Goal: Task Accomplishment & Management: Complete application form

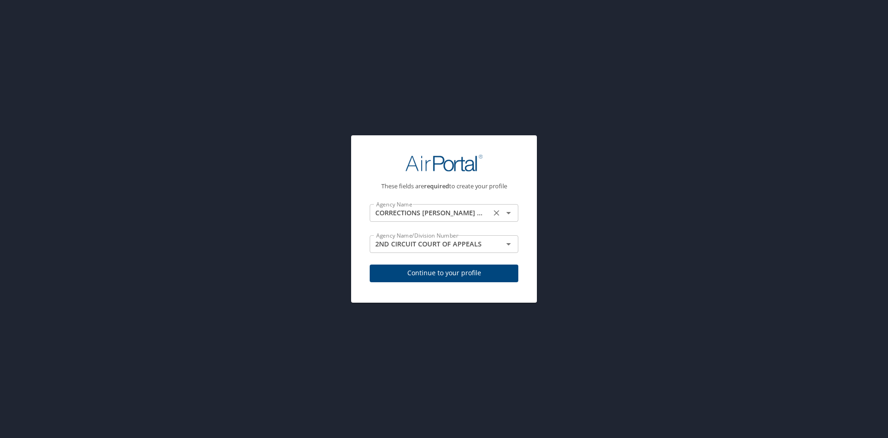
click at [425, 208] on input "CORRECTIONS [PERSON_NAME] COR INST" at bounding box center [431, 213] width 116 height 12
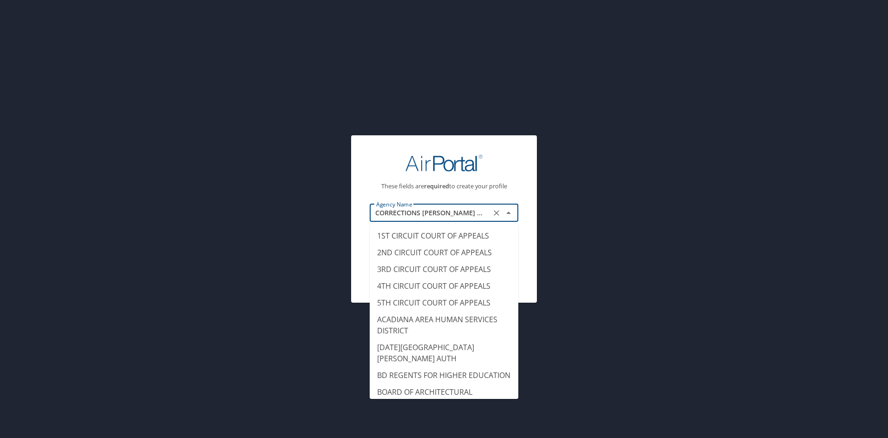
scroll to position [1181, 0]
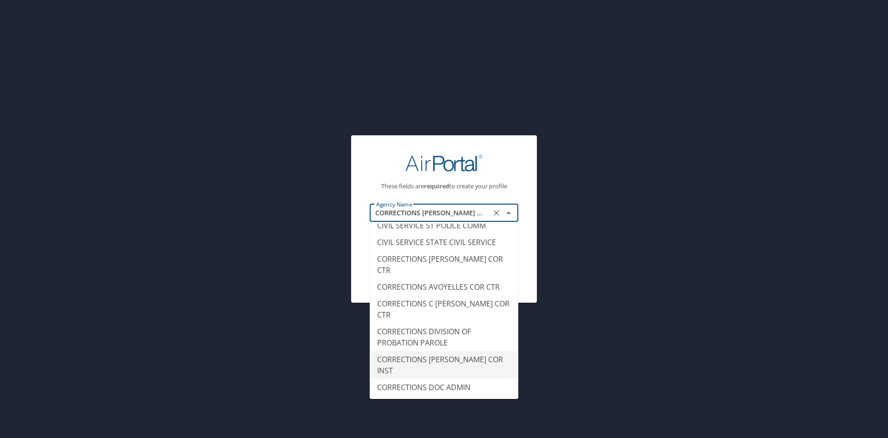
click at [508, 213] on icon "Close" at bounding box center [508, 212] width 5 height 2
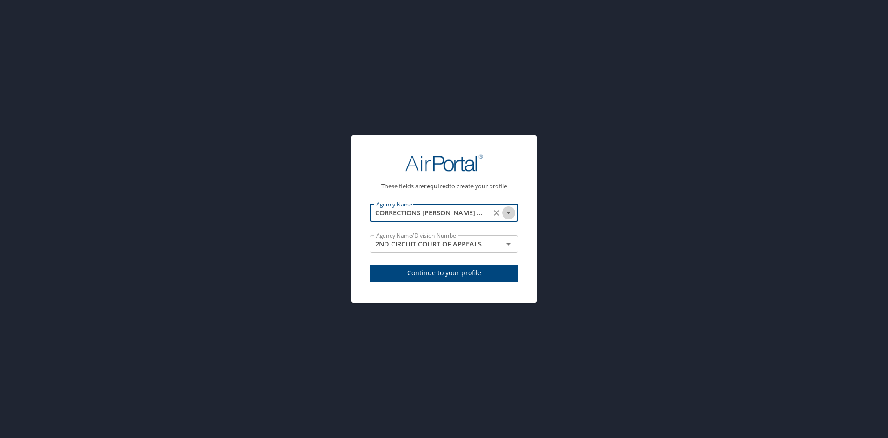
click at [508, 213] on icon "Open" at bounding box center [508, 213] width 5 height 2
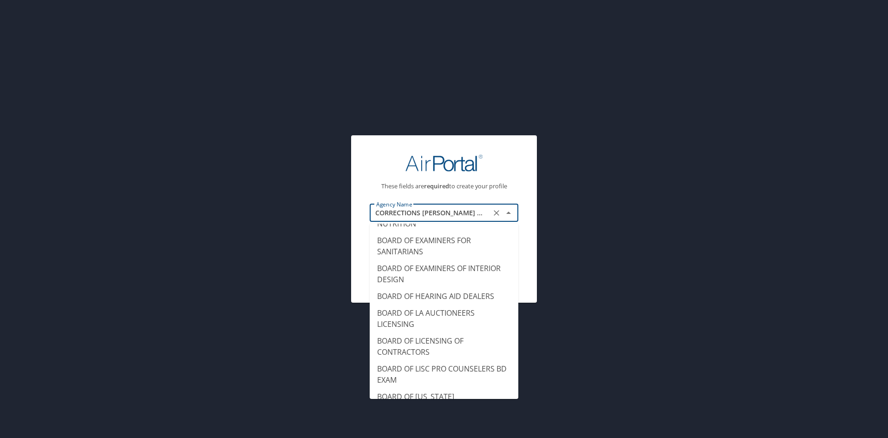
scroll to position [390, 0]
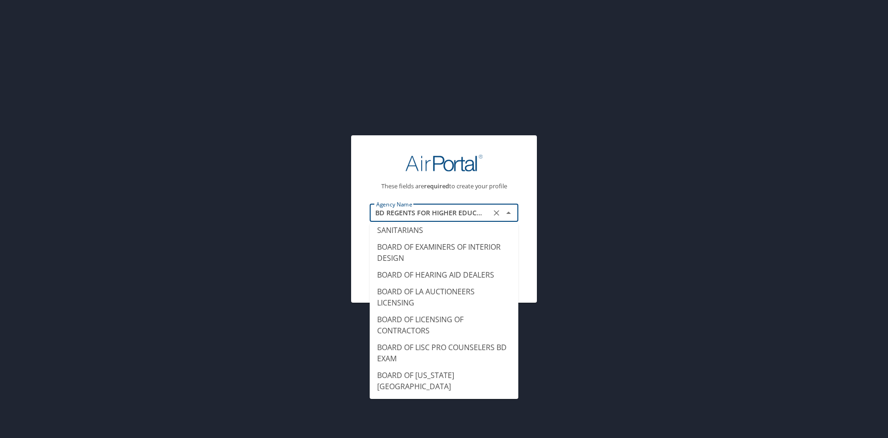
click at [581, 343] on div "These fields are required to create your profile Agency Name BD REGENTS FOR HIG…" at bounding box center [444, 219] width 888 height 438
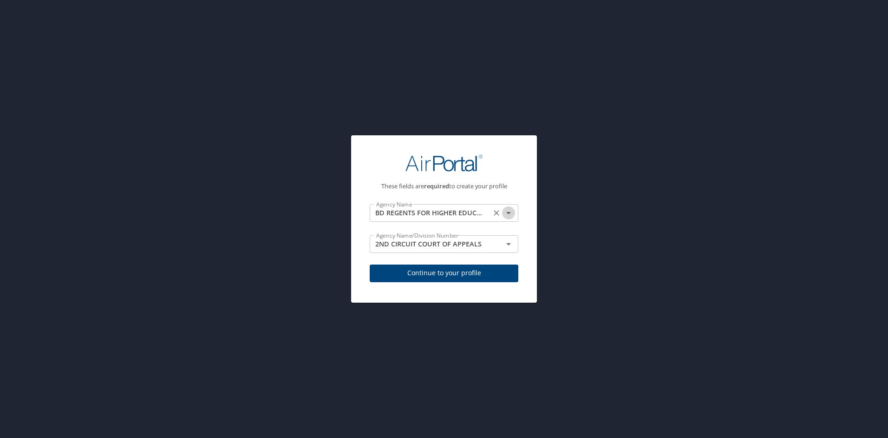
click at [508, 211] on icon "Open" at bounding box center [508, 212] width 11 height 11
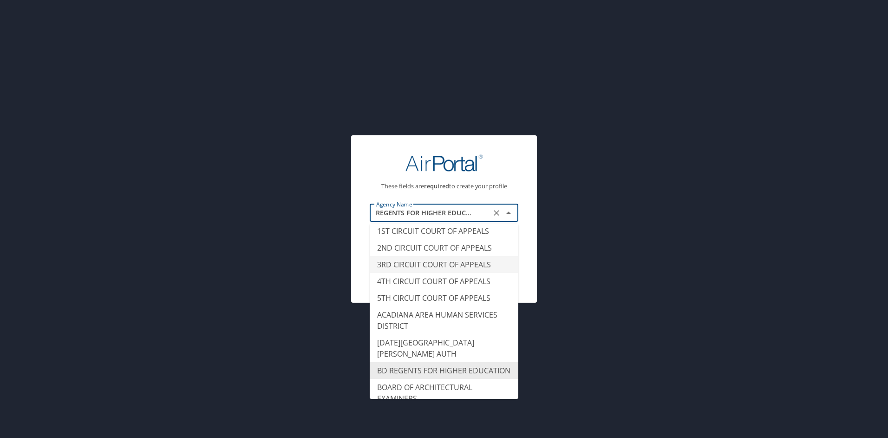
scroll to position [0, 0]
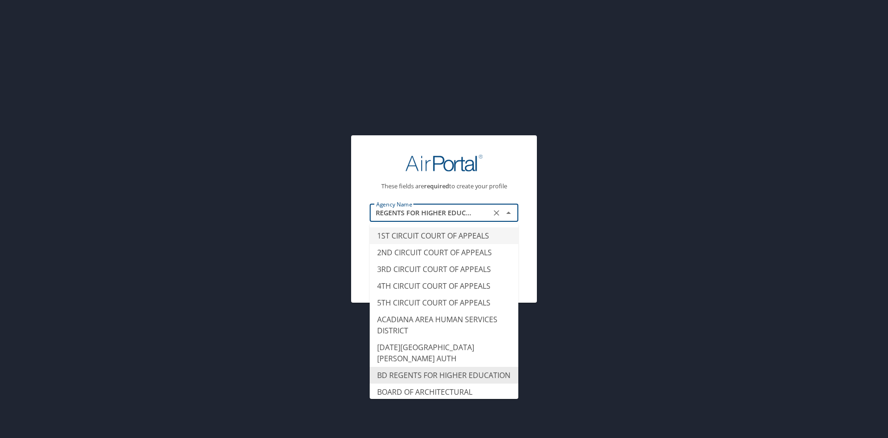
type input "1ST CIRCUIT COURT OF APPEALS"
click at [619, 185] on div "These fields are required to create your profile Agency Name 1ST CIRCUIT COURT …" at bounding box center [444, 219] width 888 height 438
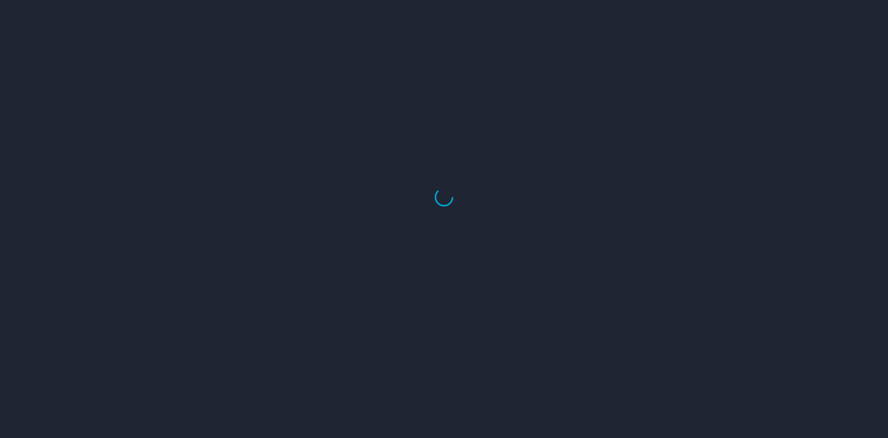
select select "US"
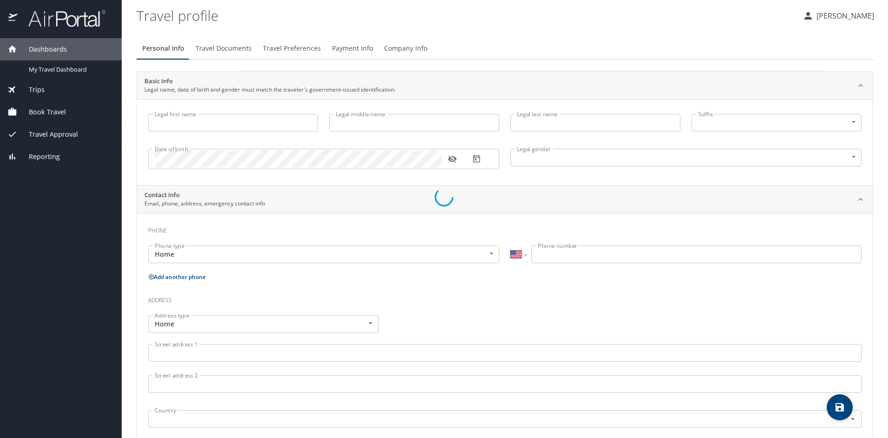
select select "US"
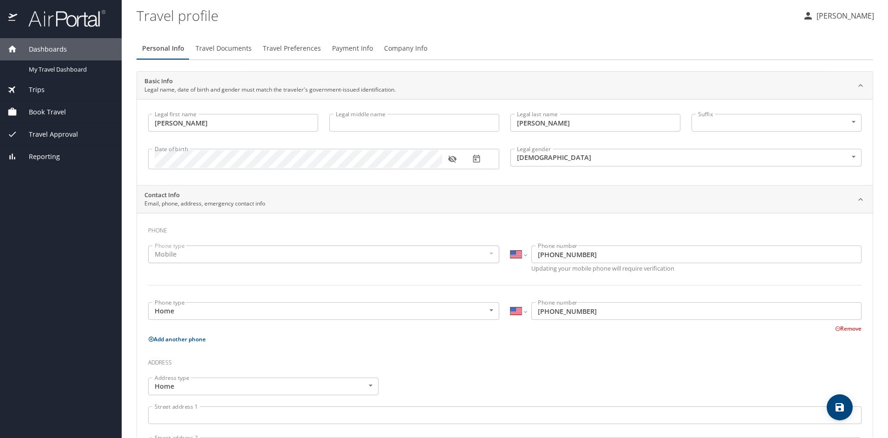
type input "[PERSON_NAME]"
type input "[DEMOGRAPHIC_DATA]"
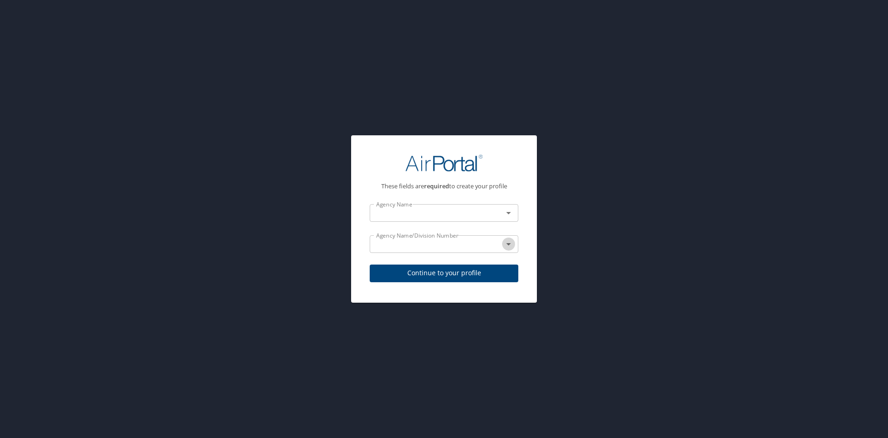
click at [511, 245] on icon "Open" at bounding box center [508, 243] width 11 height 11
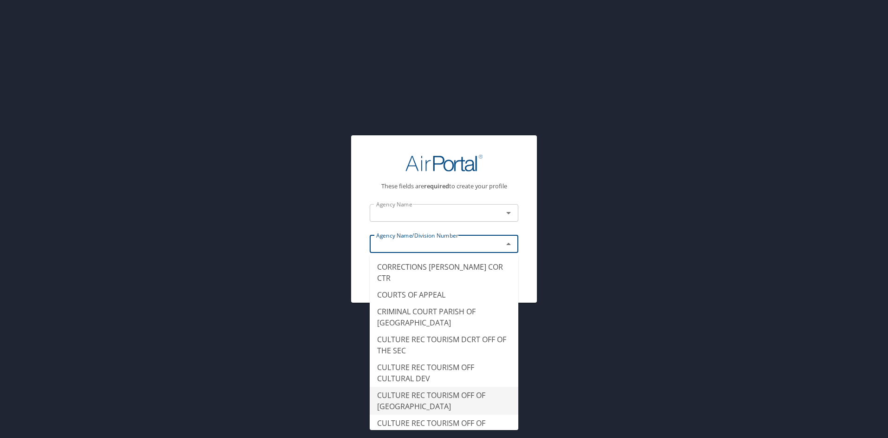
scroll to position [1580, 0]
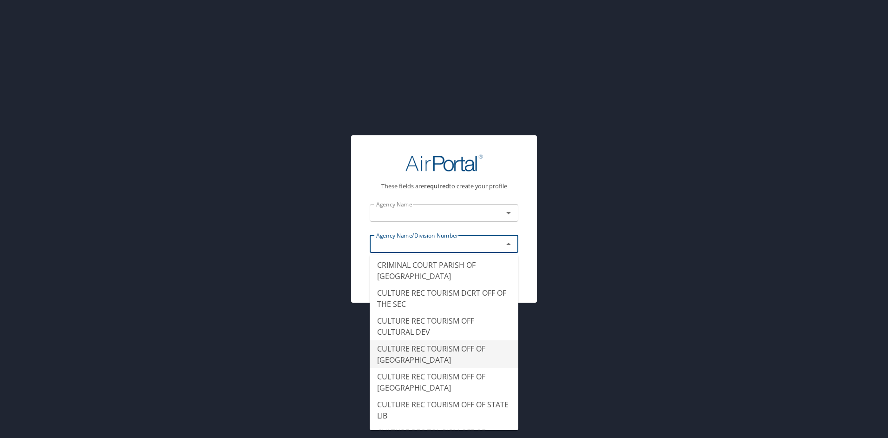
click at [441, 340] on li "CULTURE REC TOURISM OFF OF [GEOGRAPHIC_DATA]" at bounding box center [444, 354] width 149 height 28
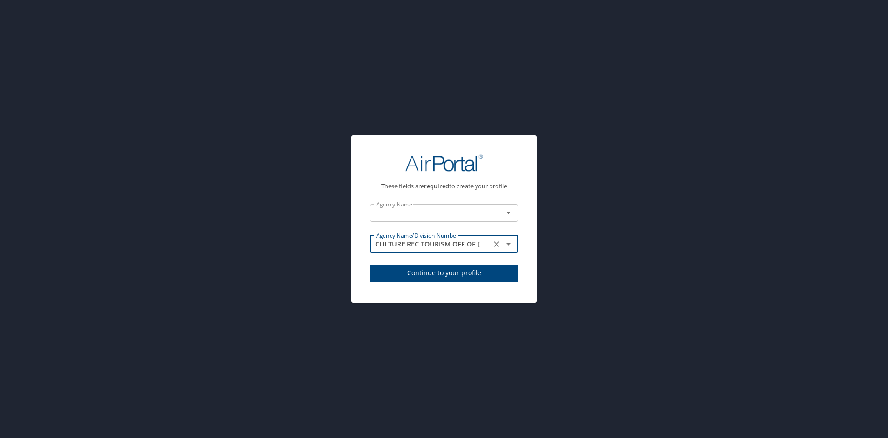
type input "CULTURE REC TOURISM OFF OF [GEOGRAPHIC_DATA]"
click at [448, 267] on span "Continue to your profile" at bounding box center [444, 273] width 134 height 12
select select "US"
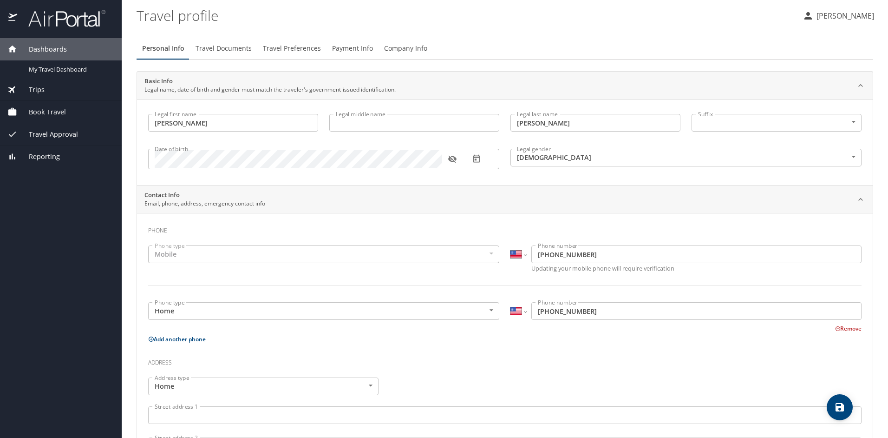
click at [727, 125] on body "Dashboards My Travel Dashboard Trips Current / Future Trips Past Trips Trips Mi…" at bounding box center [444, 219] width 888 height 438
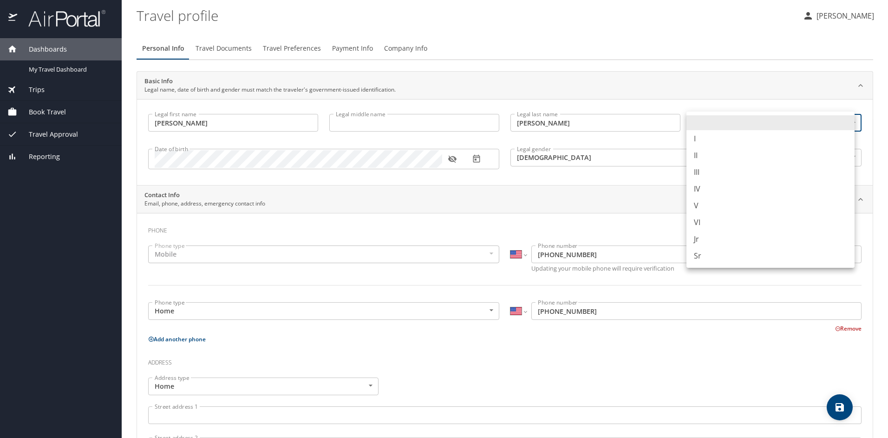
click at [622, 221] on div at bounding box center [444, 219] width 888 height 438
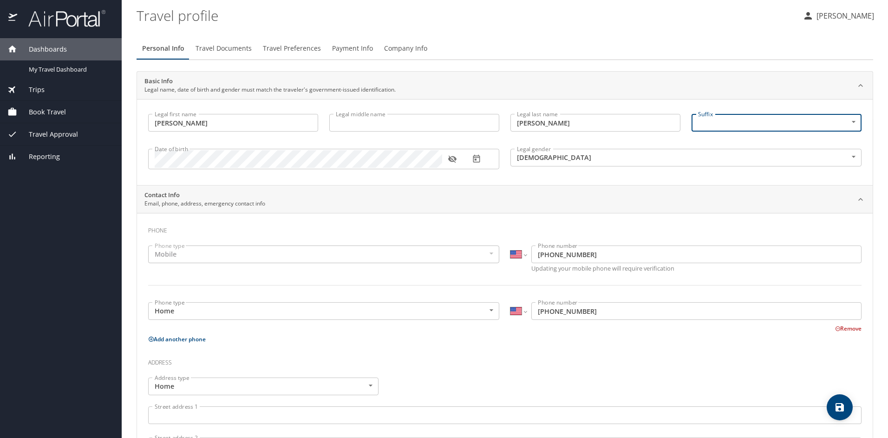
scroll to position [46, 0]
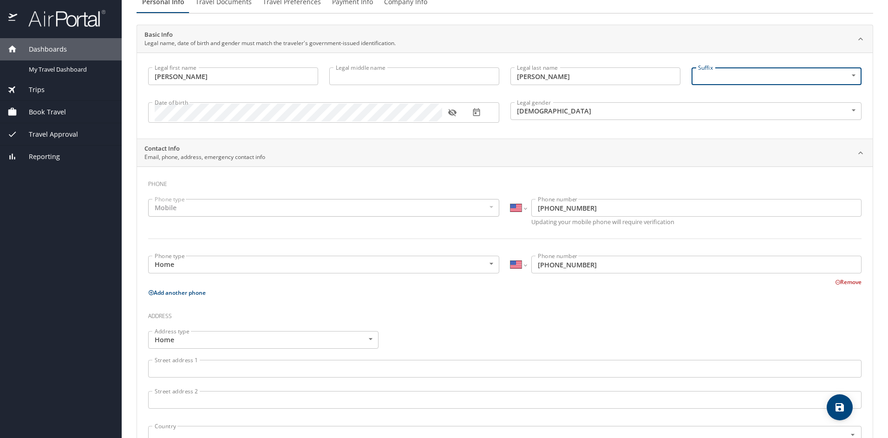
click at [482, 263] on body "Dashboards My Travel Dashboard Trips Current / Future Trips Past Trips Trips Mi…" at bounding box center [444, 219] width 888 height 438
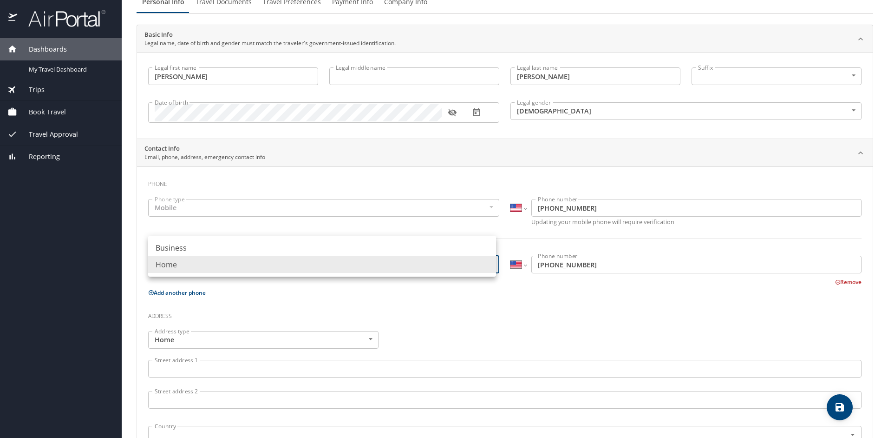
click at [455, 324] on div at bounding box center [444, 219] width 888 height 438
click at [484, 262] on body "Dashboards My Travel Dashboard Trips Current / Future Trips Past Trips Trips Mi…" at bounding box center [444, 219] width 888 height 438
click at [289, 248] on li "Business" at bounding box center [322, 247] width 348 height 17
type input "Business"
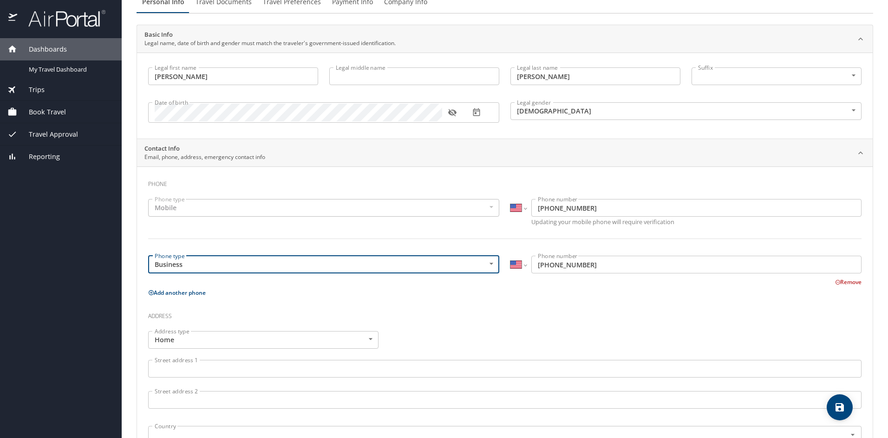
drag, startPoint x: 589, startPoint y: 269, endPoint x: 387, endPoint y: 268, distance: 202.6
click at [387, 268] on div "Phone type Business Business Phone type International [GEOGRAPHIC_DATA] [GEOGRA…" at bounding box center [505, 268] width 725 height 37
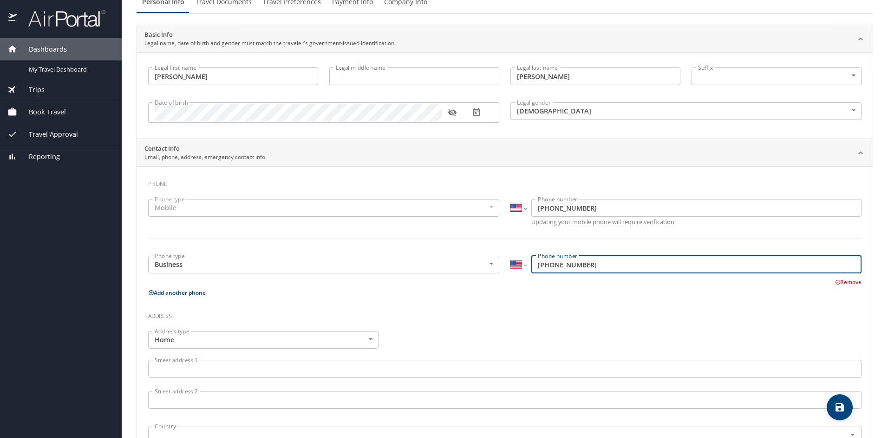
type input "[PHONE_NUMBER]"
click at [425, 317] on h3 "Address" at bounding box center [505, 314] width 714 height 16
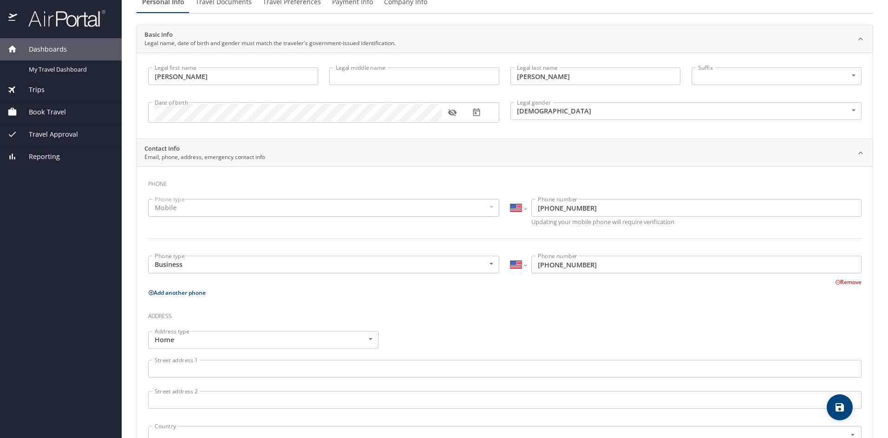
click at [305, 362] on input "Street address 1" at bounding box center [505, 369] width 714 height 18
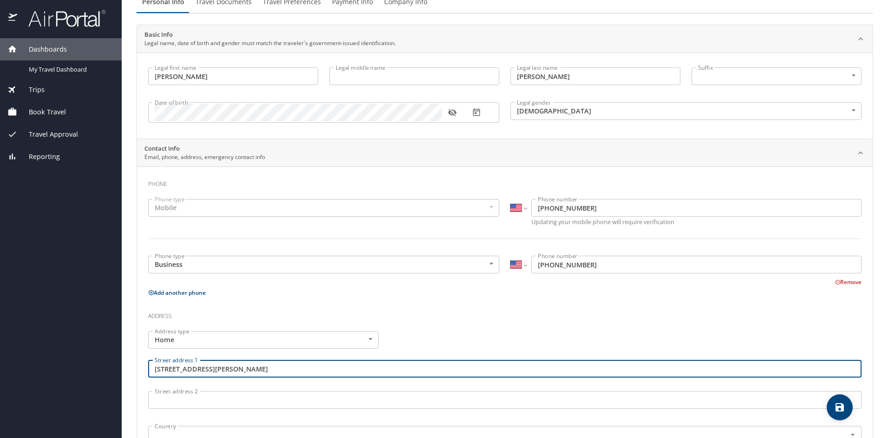
type input "[STREET_ADDRESS][PERSON_NAME]"
click at [429, 341] on div "Address type Home Home Address type Street address [STREET_ADDRESS][PERSON_NAME…" at bounding box center [505, 404] width 725 height 158
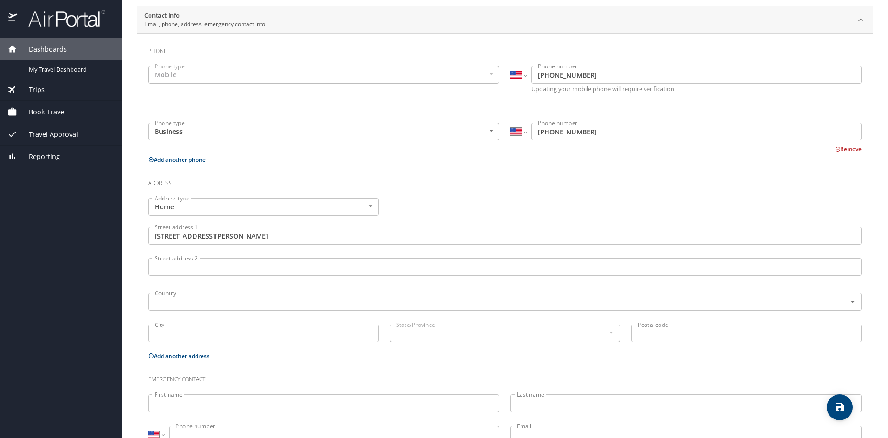
scroll to position [216, 0]
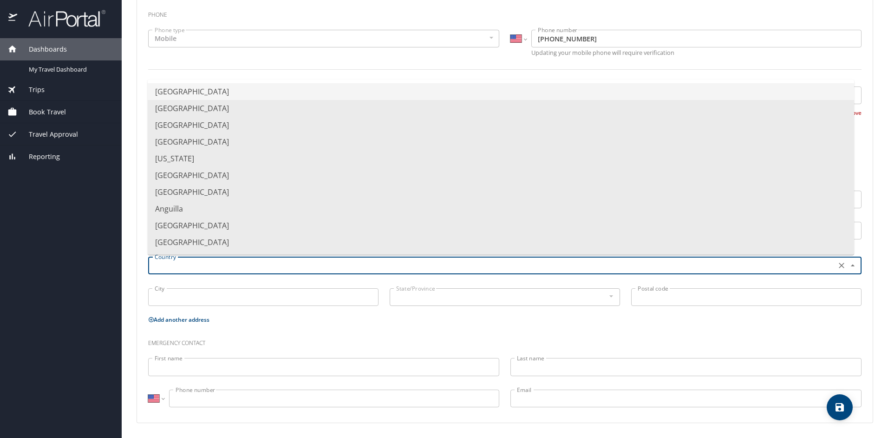
click at [213, 266] on input "text" at bounding box center [491, 265] width 681 height 12
click at [215, 94] on li "[GEOGRAPHIC_DATA]" at bounding box center [501, 91] width 707 height 17
type input "[GEOGRAPHIC_DATA]"
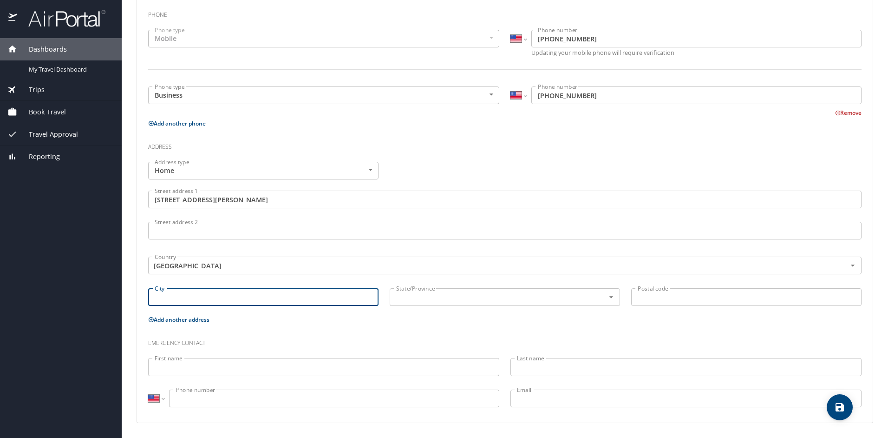
click at [207, 296] on input "City" at bounding box center [263, 297] width 230 height 18
type input "[GEOGRAPHIC_DATA]"
click at [412, 301] on input "text" at bounding box center [491, 297] width 197 height 12
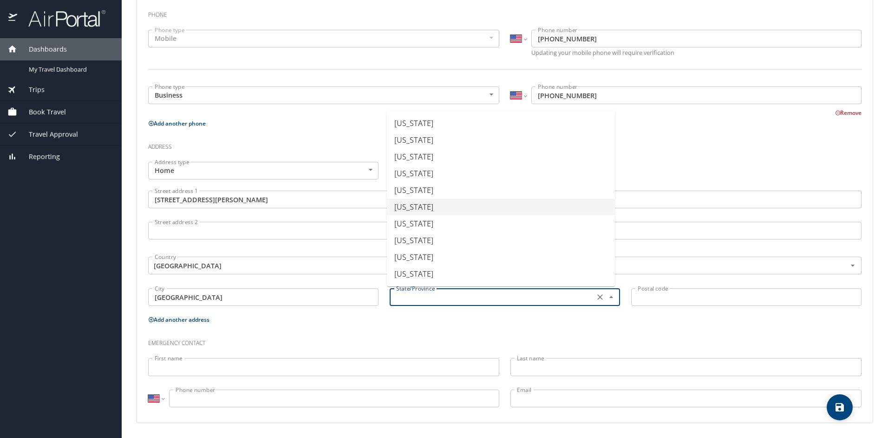
scroll to position [139, 0]
click at [414, 278] on li "[US_STATE]" at bounding box center [501, 284] width 228 height 17
type input "[US_STATE]"
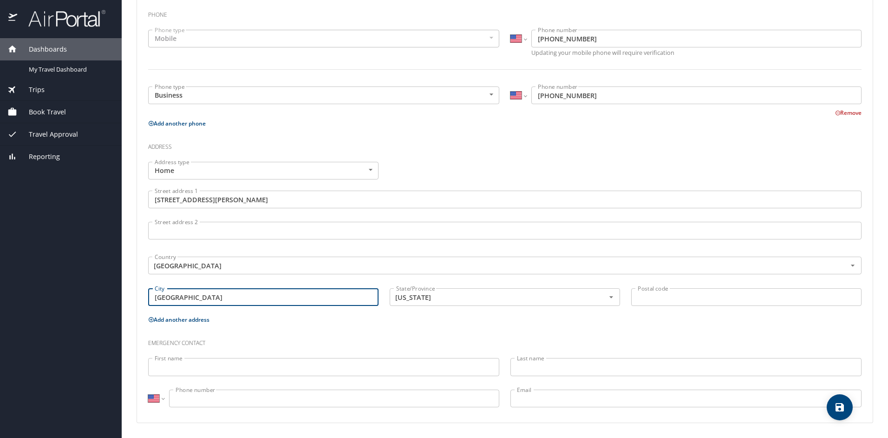
drag, startPoint x: 227, startPoint y: 297, endPoint x: 129, endPoint y: 284, distance: 99.0
click at [129, 284] on main "Travel profile [PERSON_NAME] Personal Info Travel Documents Travel Preferences …" at bounding box center [505, 219] width 767 height 438
type input "[GEOGRAPHIC_DATA]"
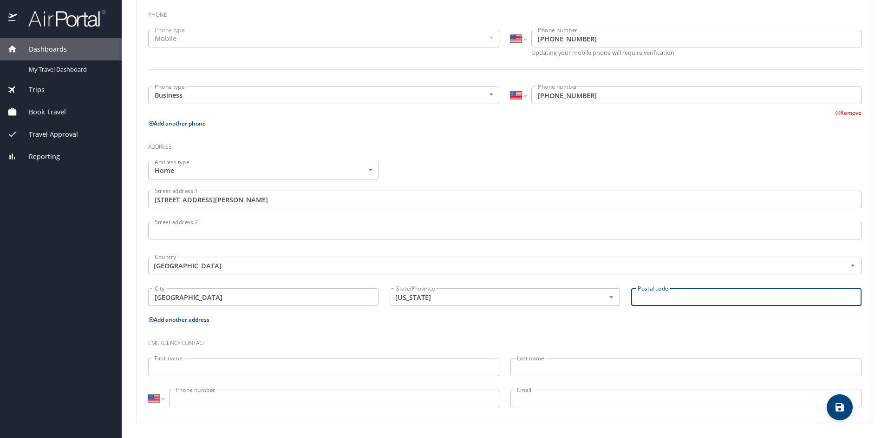
click at [743, 299] on input "Postal code" at bounding box center [746, 297] width 230 height 18
click at [638, 329] on div "Emergency contact" at bounding box center [505, 339] width 725 height 25
drag, startPoint x: 667, startPoint y: 292, endPoint x: 622, endPoint y: 301, distance: 45.5
click at [626, 301] on div "Postal code 40311 Postal code" at bounding box center [747, 298] width 242 height 31
type input "70119"
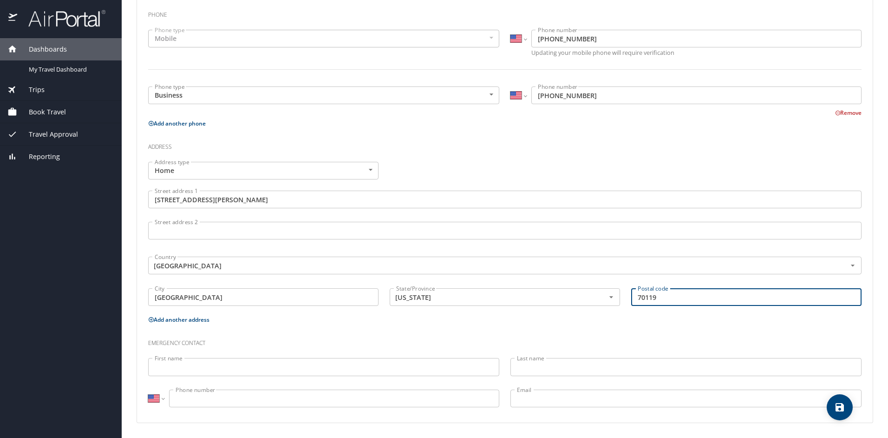
click at [584, 320] on p "Add another address" at bounding box center [505, 320] width 714 height 12
click at [230, 364] on input "First name" at bounding box center [323, 367] width 351 height 18
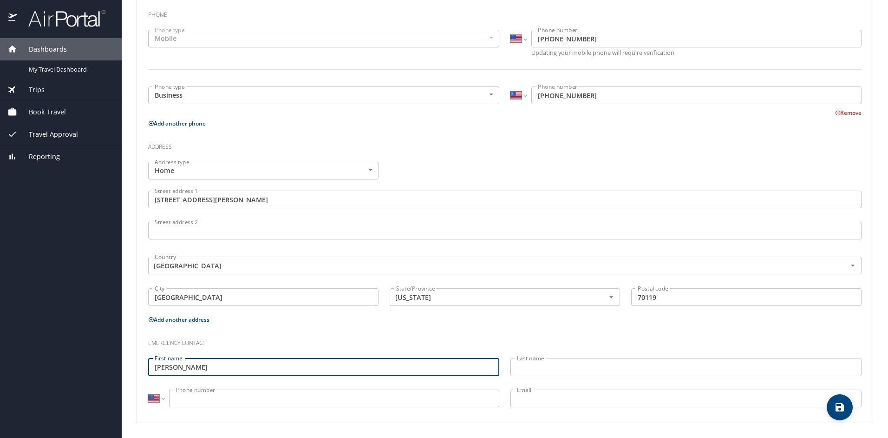
type input "[PERSON_NAME]"
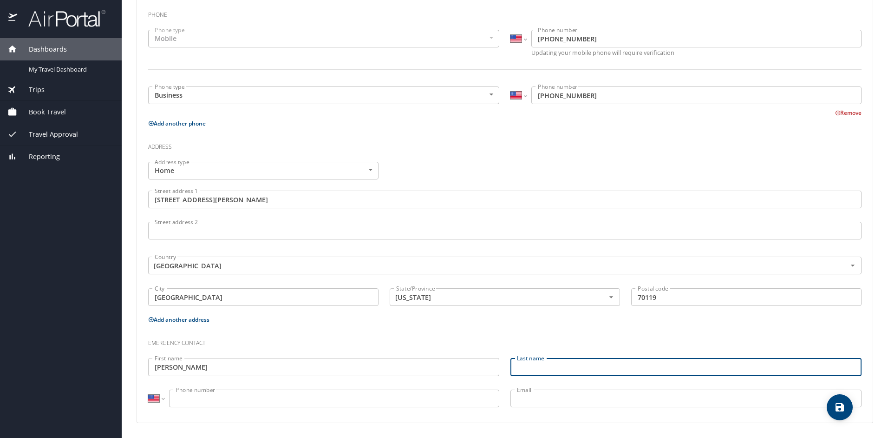
click at [527, 368] on input "Last name" at bounding box center [686, 367] width 351 height 18
type input "[PERSON_NAME]"
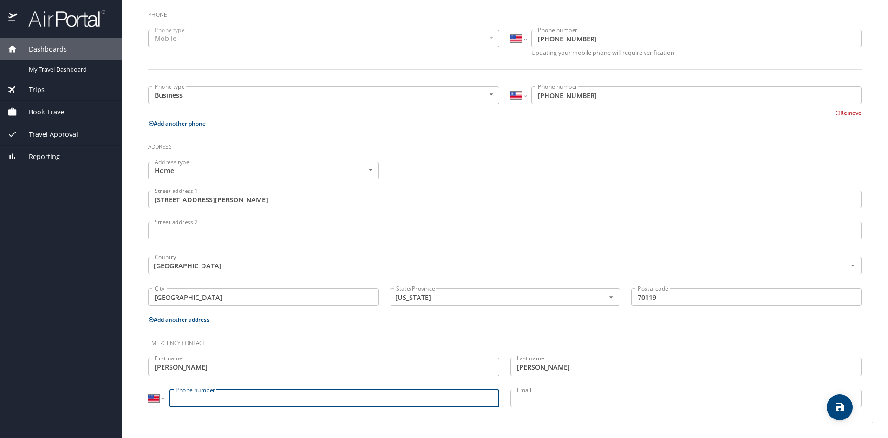
click at [434, 392] on input "Phone number" at bounding box center [334, 398] width 330 height 18
type input "[PHONE_NUMBER]"
click at [544, 406] on input "Email" at bounding box center [686, 398] width 351 height 18
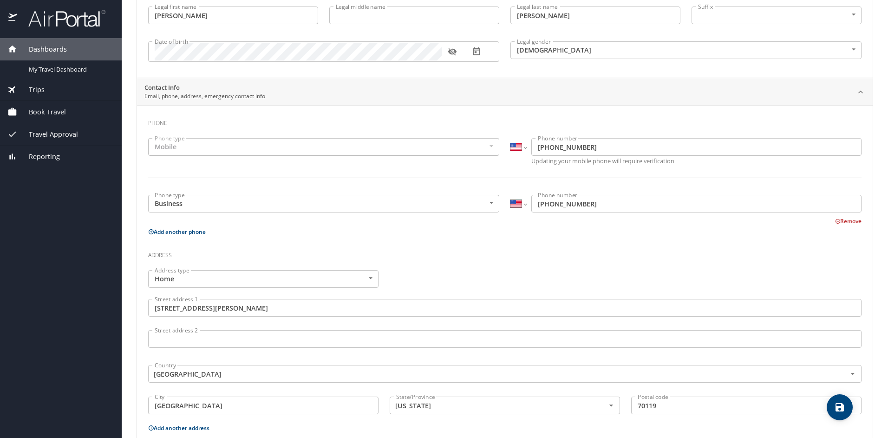
scroll to position [0, 0]
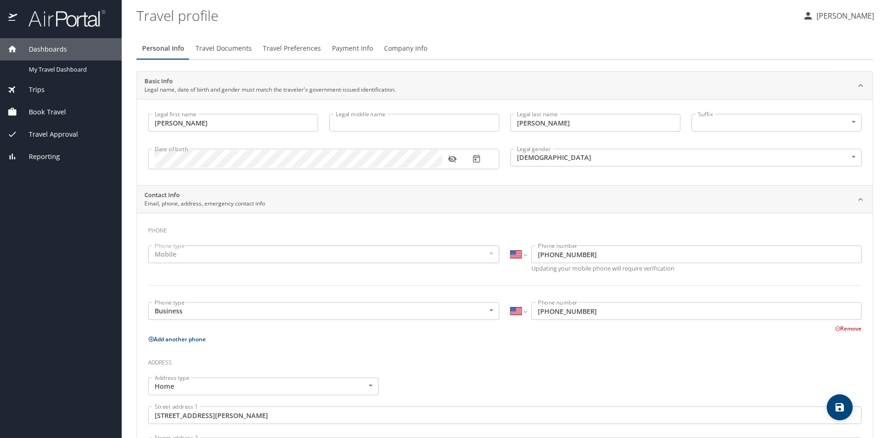
click at [215, 53] on span "Travel Documents" at bounding box center [224, 49] width 56 height 12
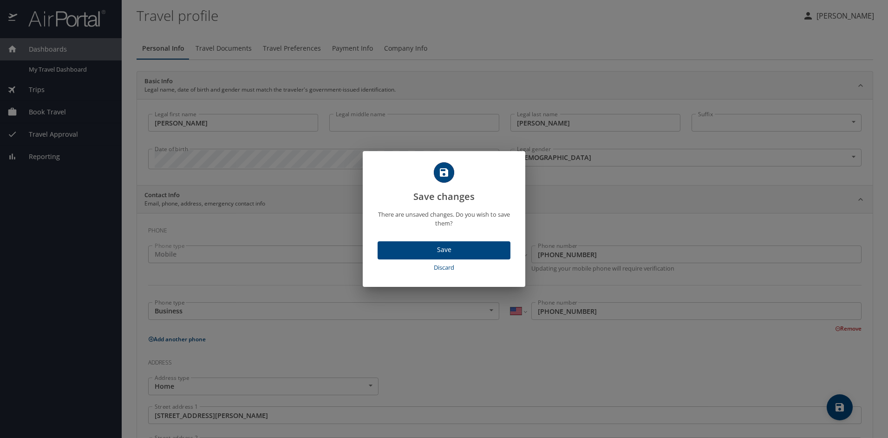
click at [455, 249] on span "Save" at bounding box center [444, 250] width 118 height 12
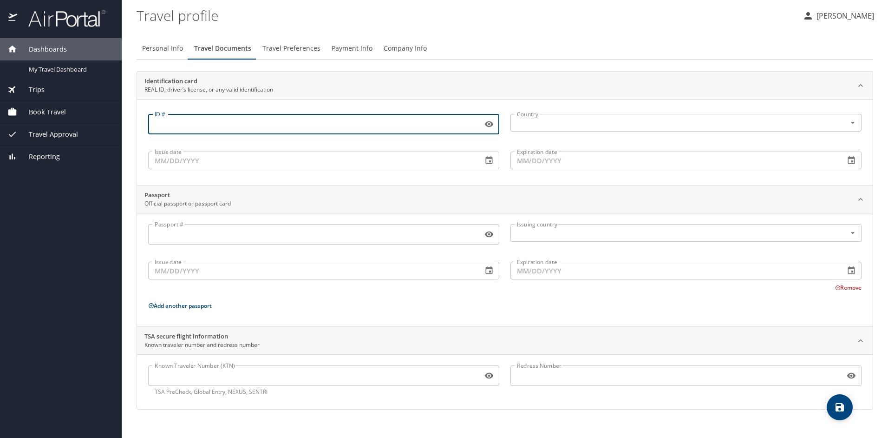
click at [246, 121] on input "ID #" at bounding box center [313, 124] width 331 height 18
type input "M17921874"
click at [571, 124] on input "text" at bounding box center [672, 123] width 318 height 12
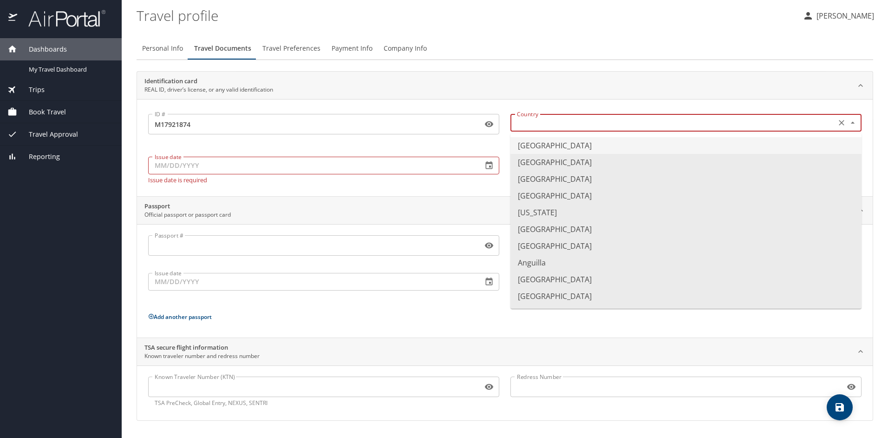
click at [574, 148] on li "[GEOGRAPHIC_DATA]" at bounding box center [686, 145] width 351 height 17
type input "[GEOGRAPHIC_DATA]"
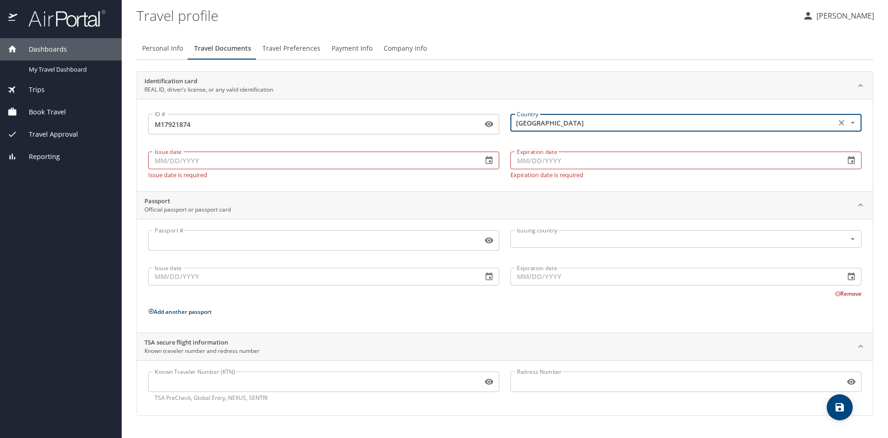
click at [556, 162] on input "Expiration date" at bounding box center [674, 160] width 327 height 18
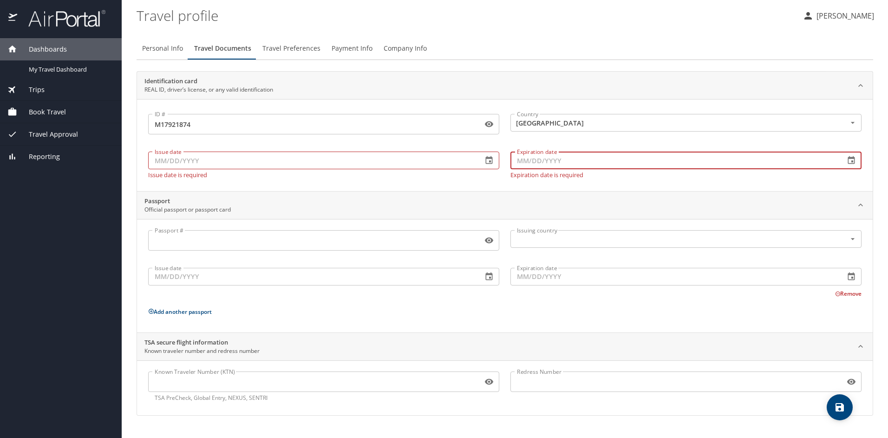
click at [158, 159] on input "Issue date" at bounding box center [311, 160] width 327 height 18
type input "5_/__/____"
type input "[DATE]"
click at [527, 161] on input "Expiration date" at bounding box center [674, 160] width 327 height 18
type input "[DATE]"
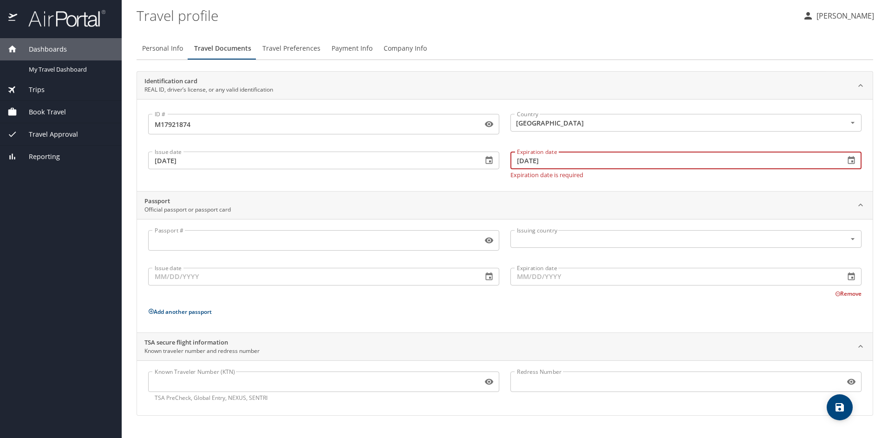
click at [500, 182] on div "ID # M17921874 ID # Country [GEOGRAPHIC_DATA] Country Issue date [DATE] Issue d…" at bounding box center [505, 145] width 736 height 92
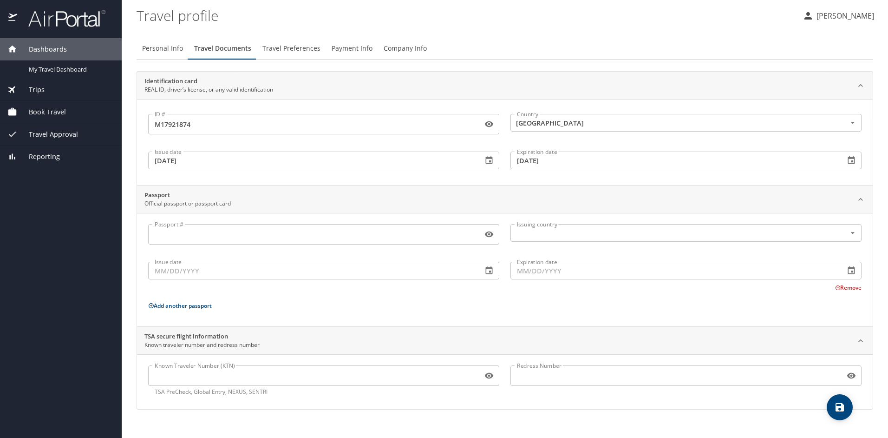
click at [291, 45] on span "Travel Preferences" at bounding box center [292, 49] width 58 height 12
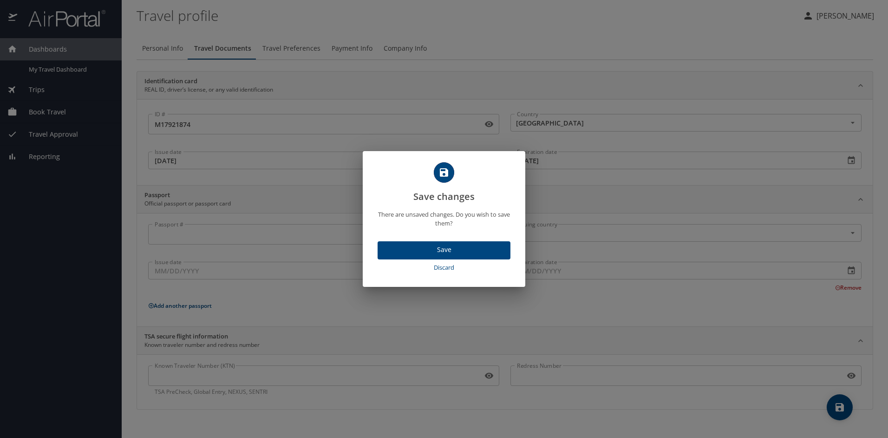
click at [433, 250] on span "Save" at bounding box center [444, 250] width 118 height 12
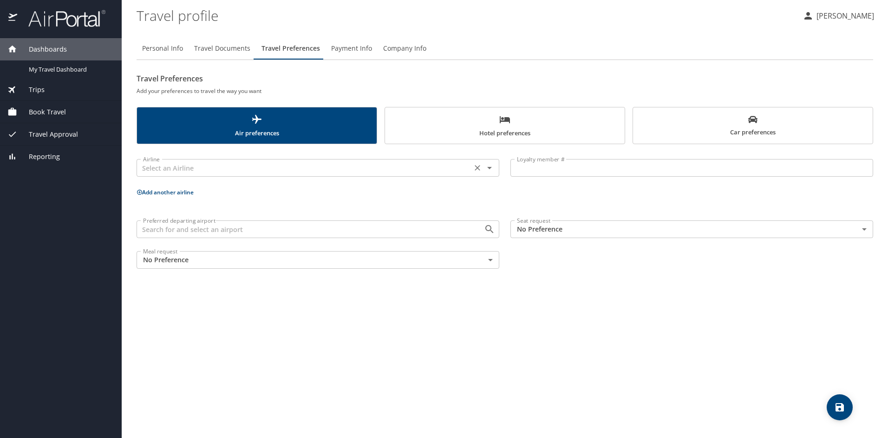
click at [295, 166] on input "text" at bounding box center [304, 168] width 330 height 12
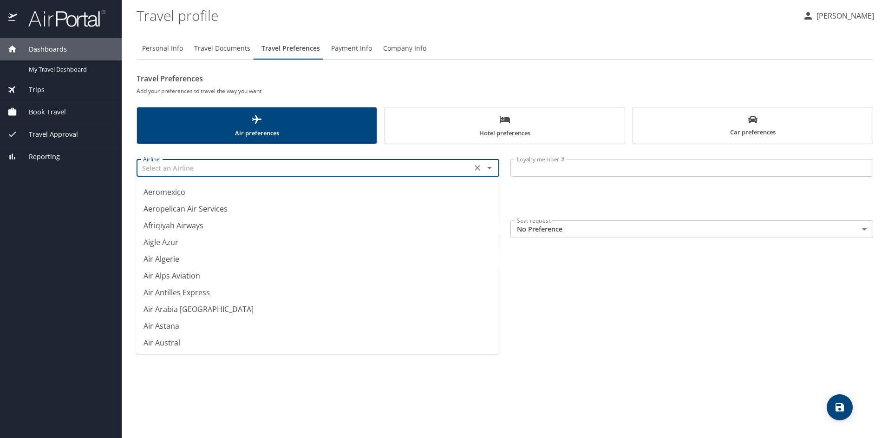
scroll to position [232, 0]
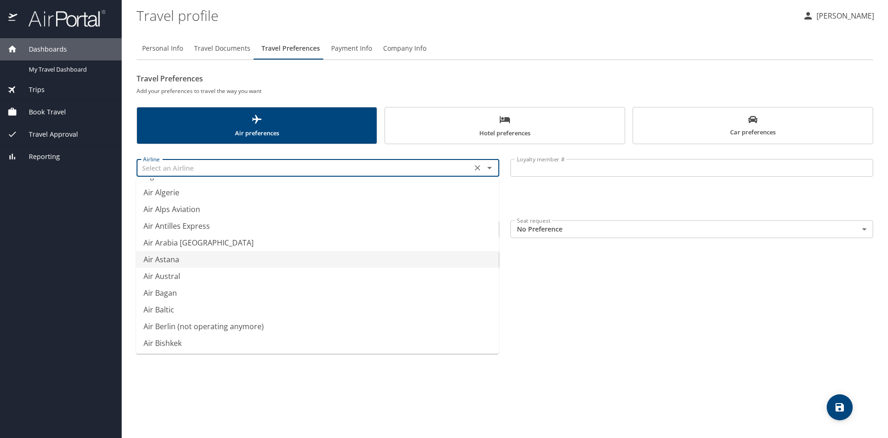
click at [634, 325] on div "Personal Info Travel Documents Travel Preferences Payment Info Company Info Tra…" at bounding box center [505, 234] width 737 height 408
type input "Air Astana"
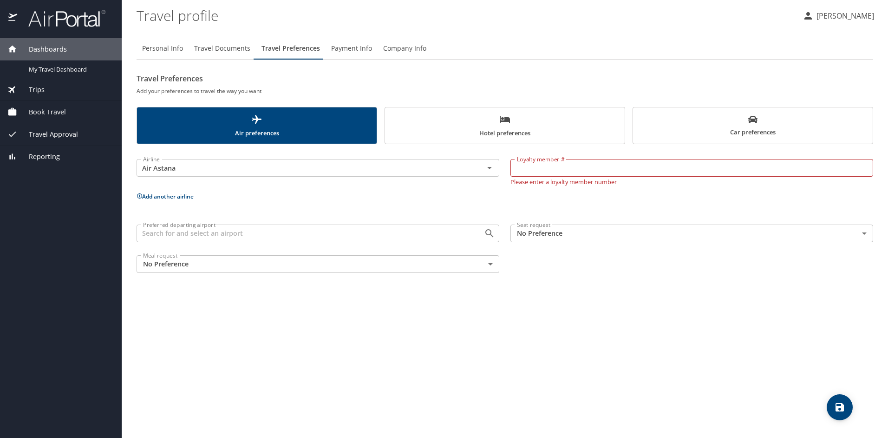
click at [597, 238] on body "Dashboards My Travel Dashboard Trips Current / Future Trips Past Trips Trips Mi…" at bounding box center [444, 219] width 888 height 438
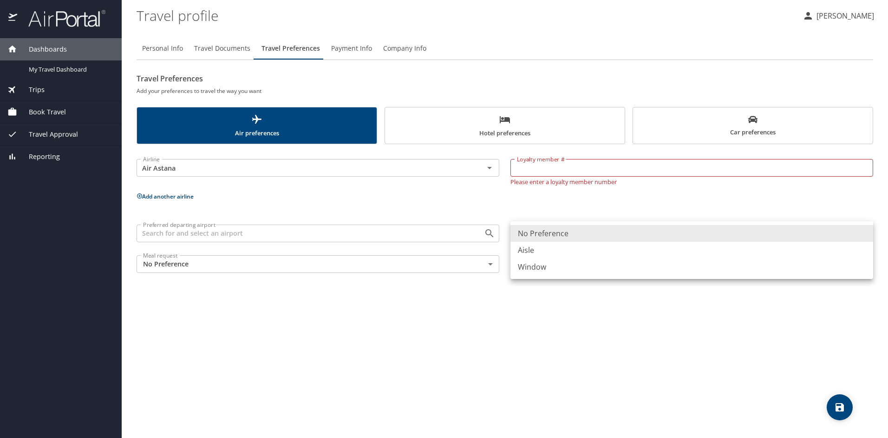
click at [568, 263] on li "Window" at bounding box center [692, 266] width 363 height 17
type input "Window"
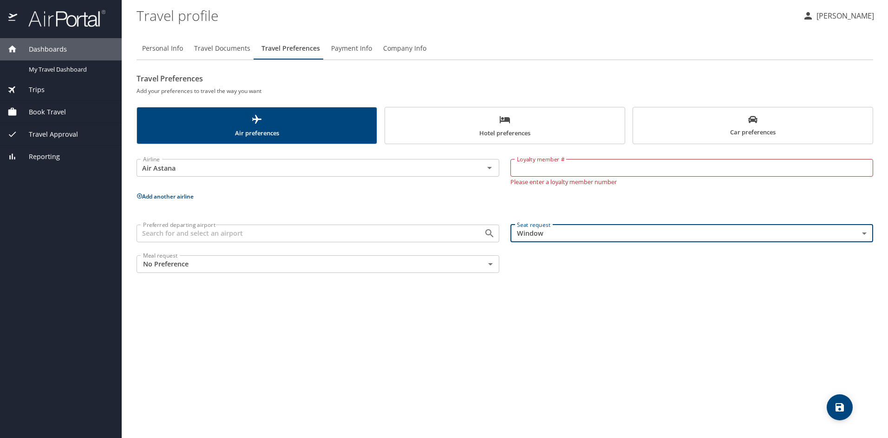
click at [396, 267] on body "Dashboards My Travel Dashboard Trips Current / Future Trips Past Trips Trips Mi…" at bounding box center [444, 219] width 888 height 438
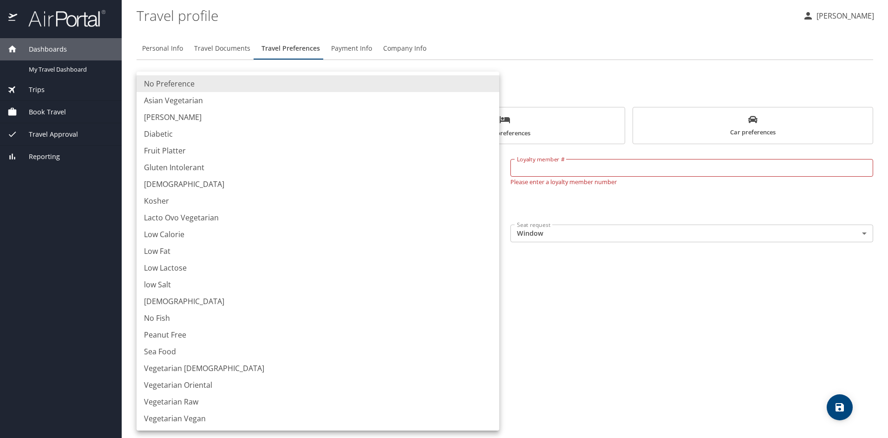
click at [588, 292] on div at bounding box center [444, 219] width 888 height 438
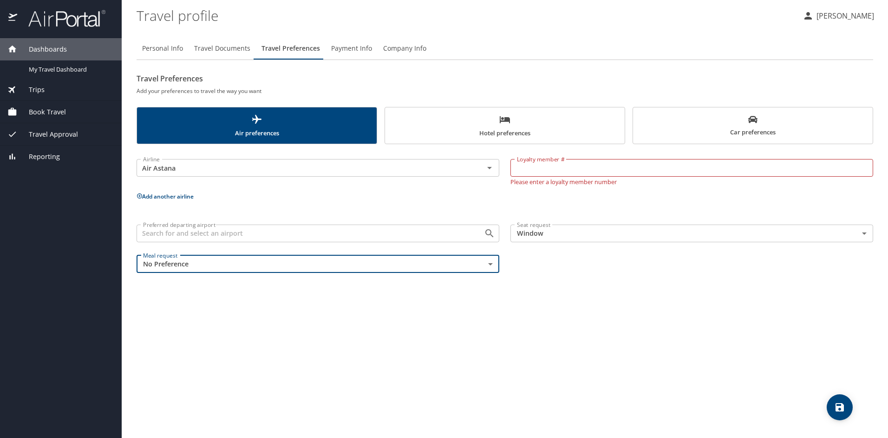
click at [326, 234] on input "Preferred departing airport" at bounding box center [304, 233] width 330 height 12
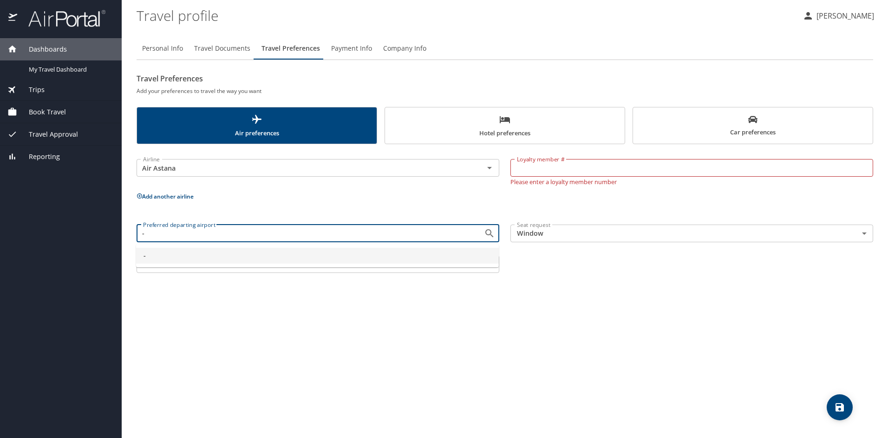
click at [589, 300] on div "Personal Info Travel Documents Travel Preferences Payment Info Company Info Tra…" at bounding box center [505, 234] width 737 height 408
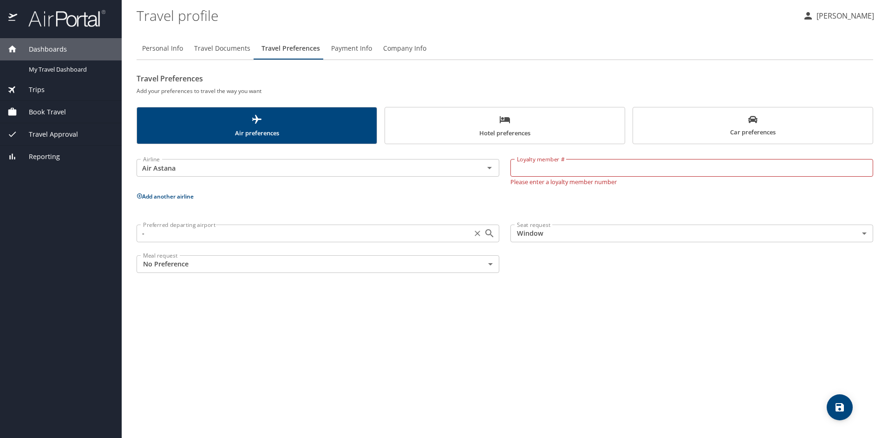
click at [465, 234] on input "-" at bounding box center [304, 233] width 330 height 12
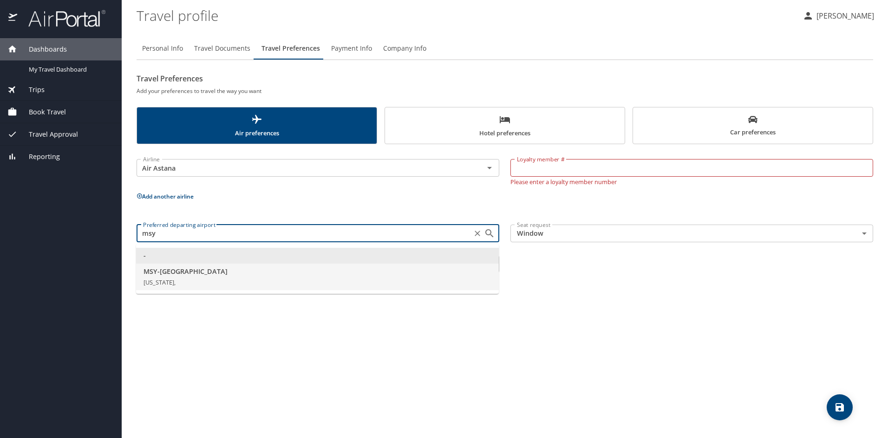
click at [330, 271] on span "MSY - [GEOGRAPHIC_DATA]" at bounding box center [318, 271] width 348 height 10
type input "MSY - [GEOGRAPHIC_DATA]"
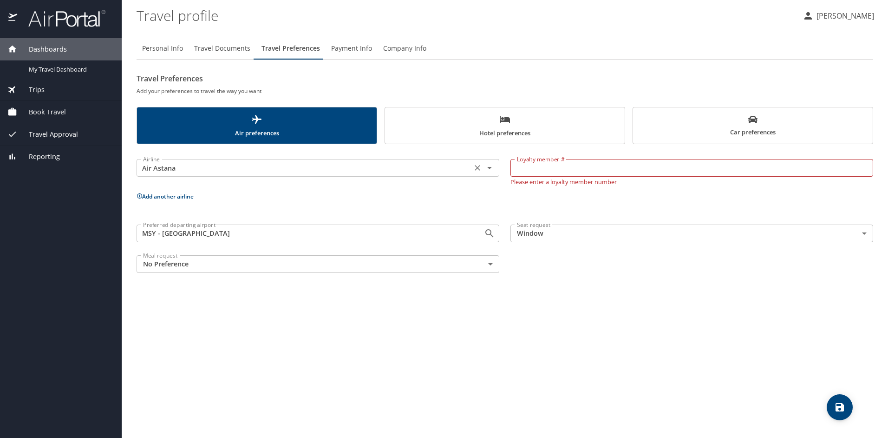
click at [295, 171] on input "Air Astana" at bounding box center [304, 168] width 330 height 12
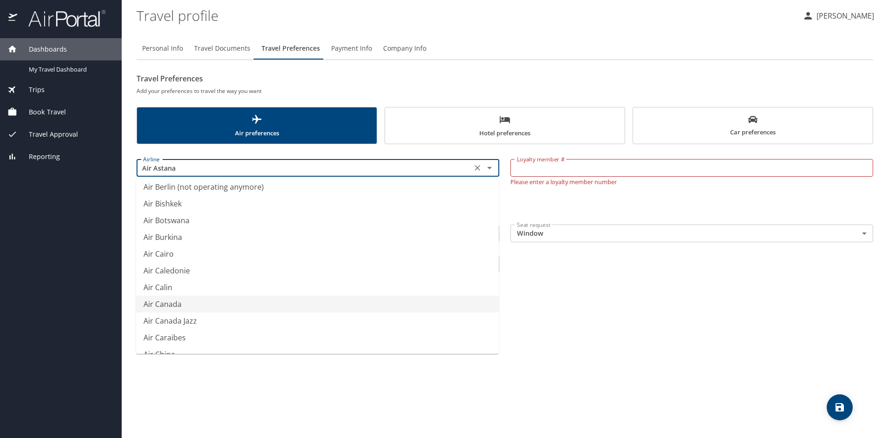
scroll to position [558, 0]
click at [480, 171] on icon "Clear" at bounding box center [477, 167] width 9 height 9
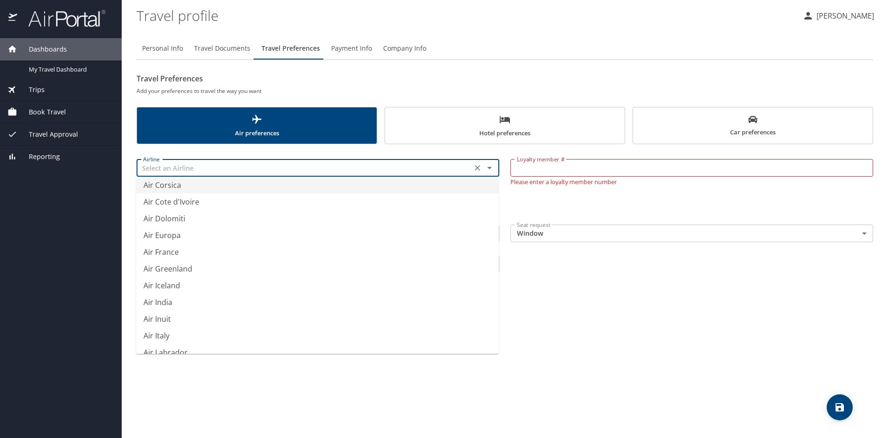
scroll to position [6, 0]
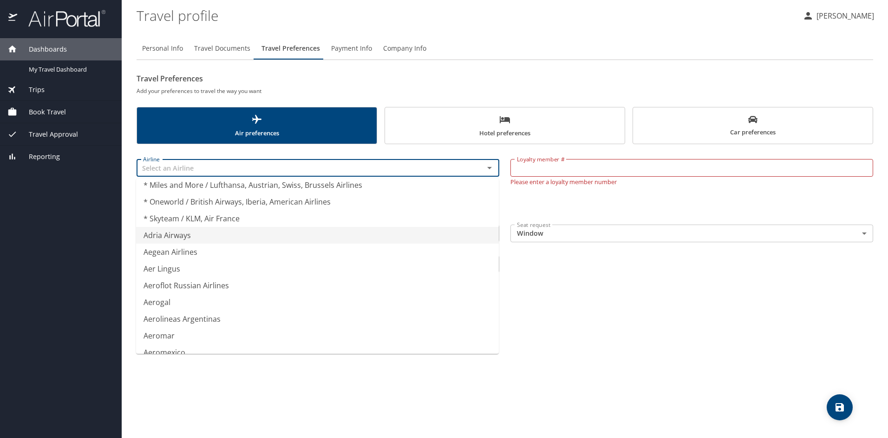
type input "Adria Airways"
click at [663, 356] on div "Personal Info Travel Documents Travel Preferences Payment Info Company Info Tra…" at bounding box center [505, 234] width 737 height 408
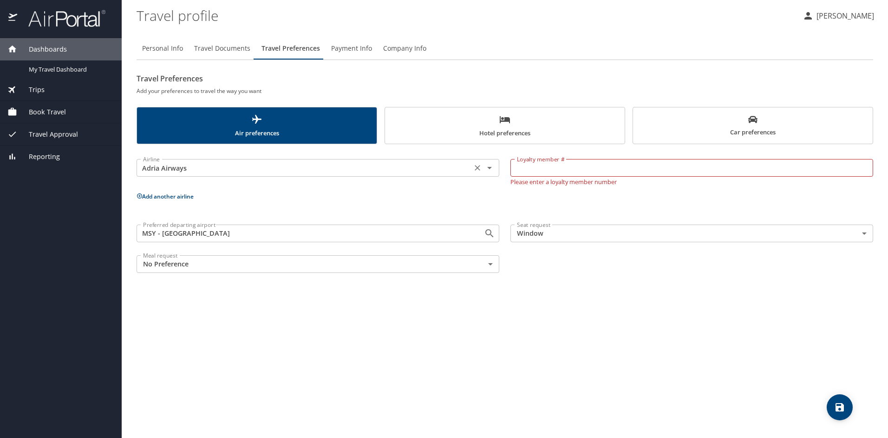
click at [478, 169] on icon "Clear" at bounding box center [477, 167] width 9 height 9
click at [597, 330] on div "Personal Info Travel Documents Travel Preferences Payment Info Company Info Tra…" at bounding box center [505, 234] width 737 height 408
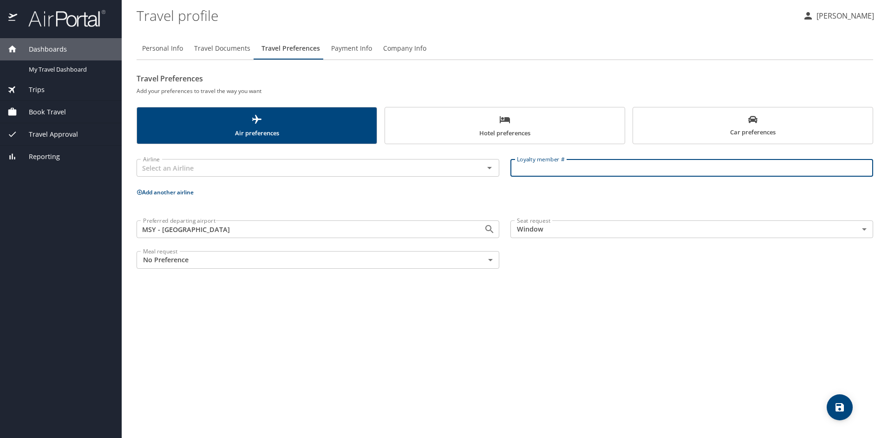
click at [581, 170] on input "Loyalty member #" at bounding box center [692, 168] width 363 height 18
click at [618, 315] on div "Personal Info Travel Documents Travel Preferences Payment Info Company Info Tra…" at bounding box center [505, 234] width 737 height 408
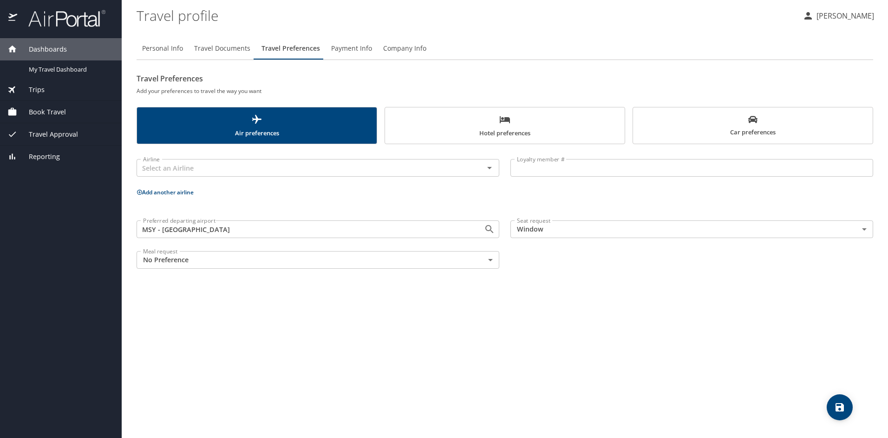
click at [484, 168] on icon "Open" at bounding box center [489, 167] width 11 height 11
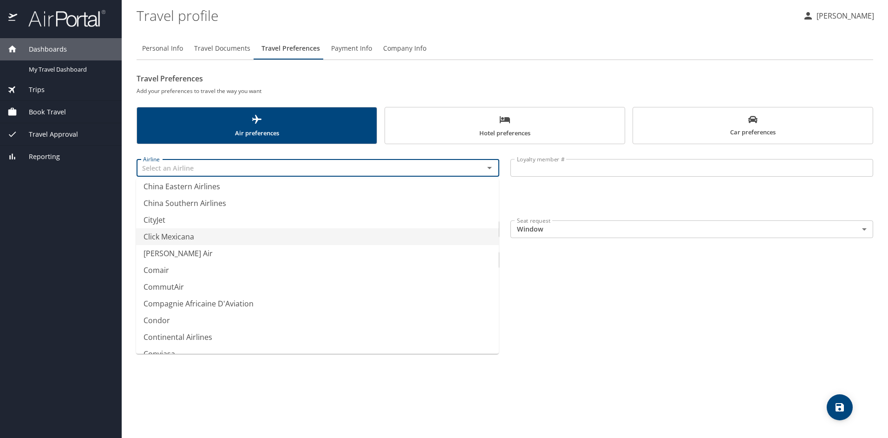
scroll to position [2463, 0]
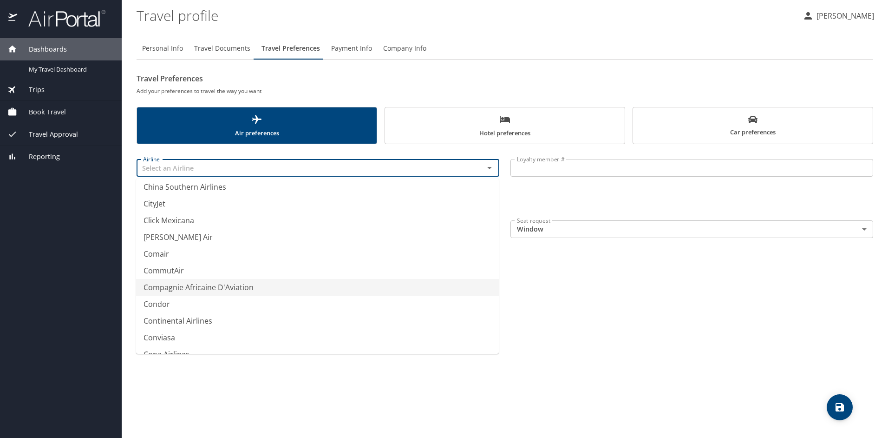
type input "Compagnie Africaine D'Aviation"
click at [613, 321] on div "Personal Info Travel Documents Travel Preferences Payment Info Company Info Tra…" at bounding box center [505, 234] width 737 height 408
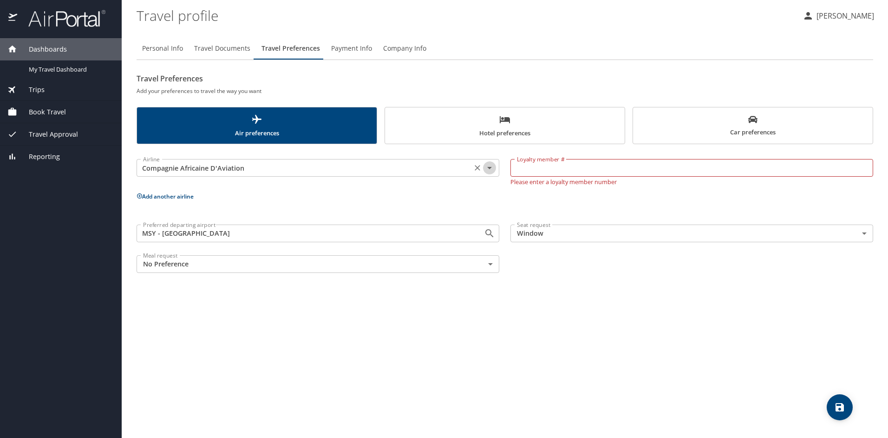
click at [488, 170] on icon "Open" at bounding box center [489, 167] width 11 height 11
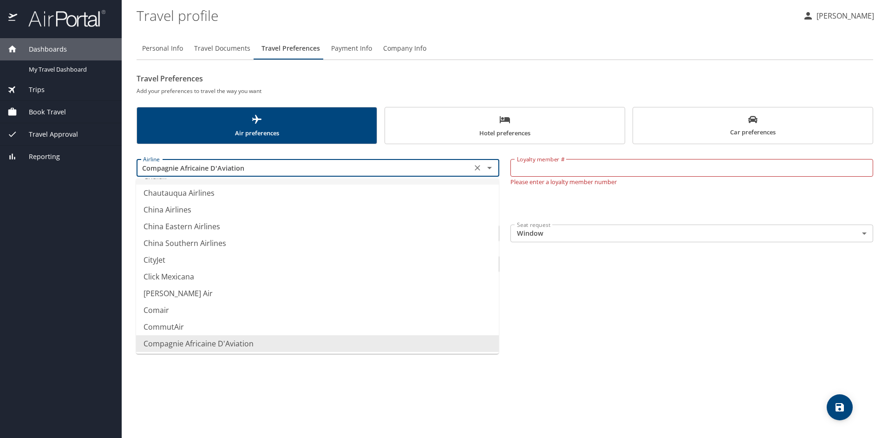
click at [480, 170] on icon "Clear" at bounding box center [478, 168] width 6 height 6
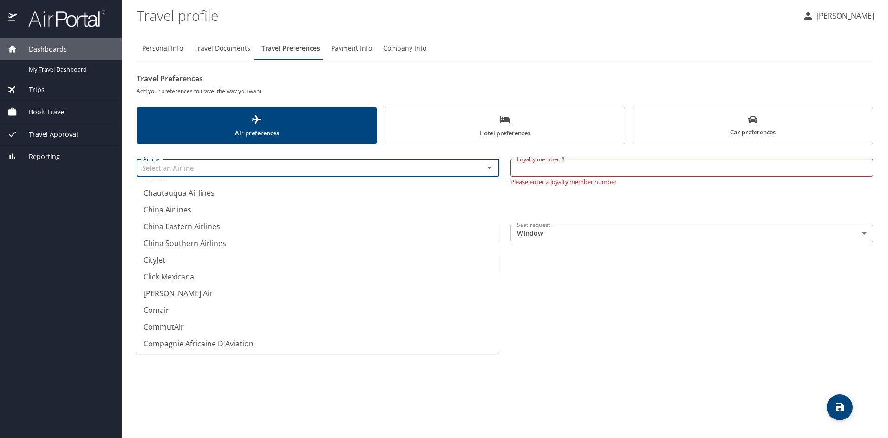
scroll to position [6, 0]
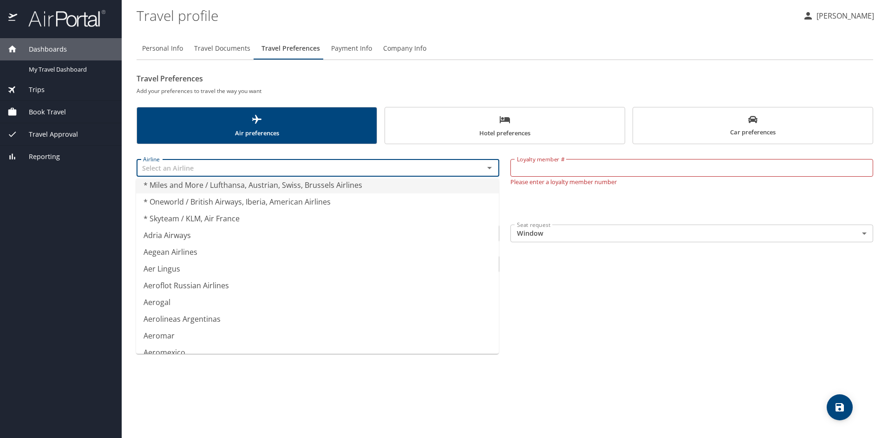
click at [628, 380] on div "Personal Info Travel Documents Travel Preferences Payment Info Company Info Tra…" at bounding box center [505, 234] width 737 height 408
type input "* Oneworld / British Airways, Iberia, American Airlines"
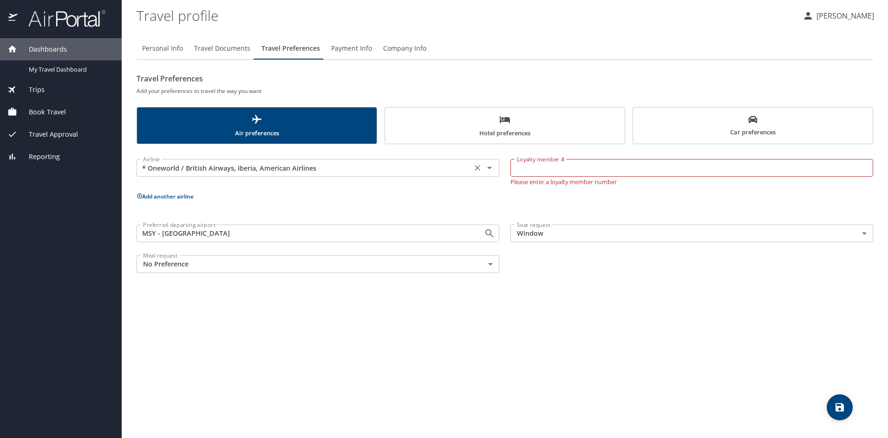
click at [486, 170] on icon "Open" at bounding box center [489, 167] width 11 height 11
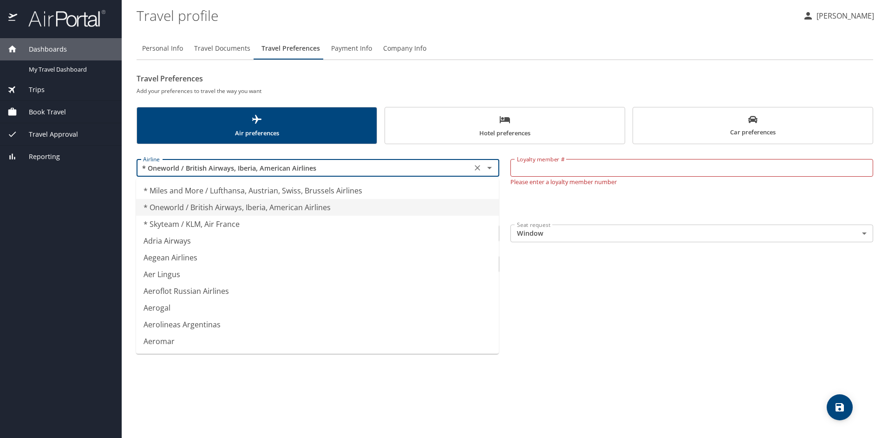
click at [478, 169] on icon "Clear" at bounding box center [477, 167] width 9 height 9
type input "* Miles and More / Lufthansa, Austrian, Swiss, Brussels Airlines"
click at [630, 342] on div "Personal Info Travel Documents Travel Preferences Payment Info Company Info Tra…" at bounding box center [505, 234] width 737 height 408
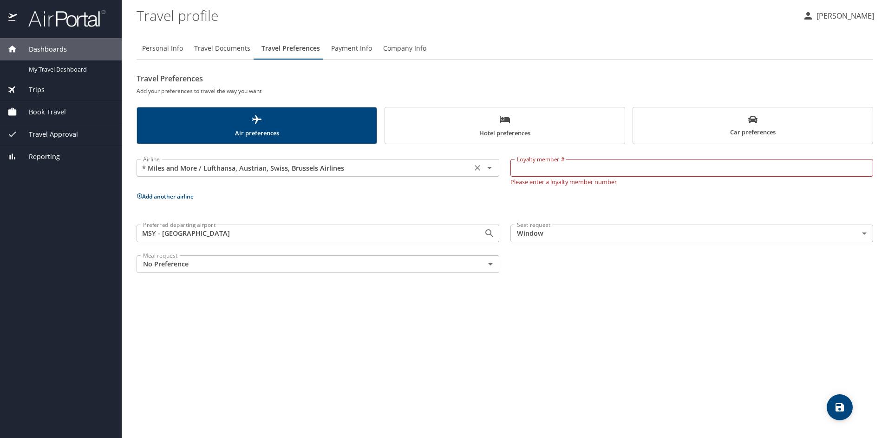
click at [489, 171] on icon "Open" at bounding box center [489, 167] width 11 height 11
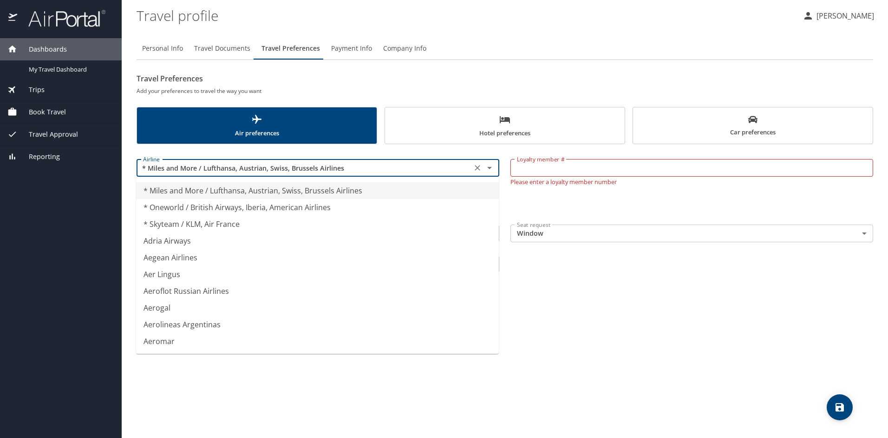
click at [480, 167] on icon "Clear" at bounding box center [477, 167] width 9 height 9
click at [480, 167] on div at bounding box center [483, 167] width 24 height 13
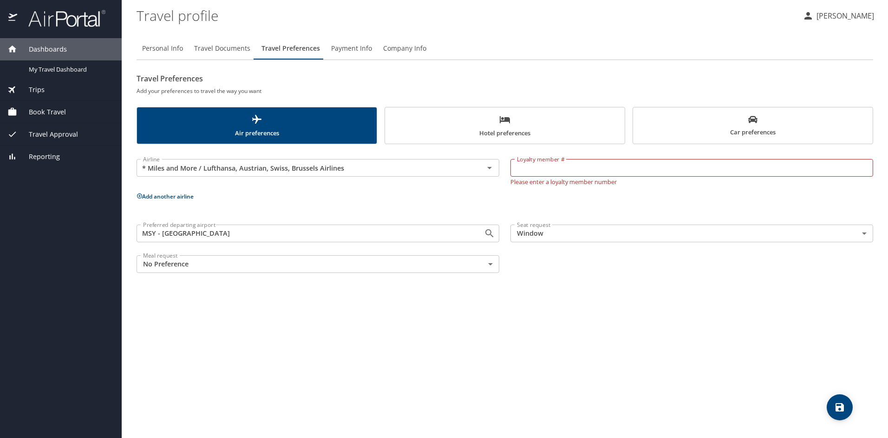
click at [441, 152] on div "Airline * Miles and More / Lufthansa, Austrian, Swiss, Brussels Airlines Airline" at bounding box center [318, 170] width 374 height 41
click at [402, 163] on input "* Miles and More / Lufthansa, Austrian, Swiss, Brussels Airlines" at bounding box center [304, 168] width 330 height 12
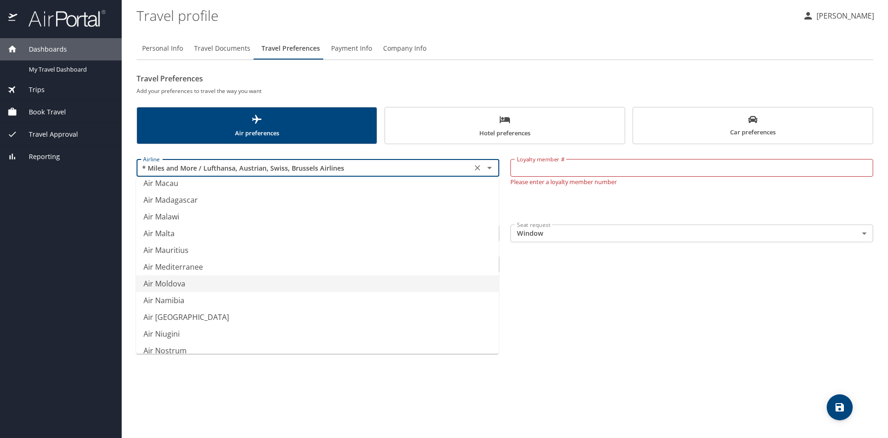
type input "d"
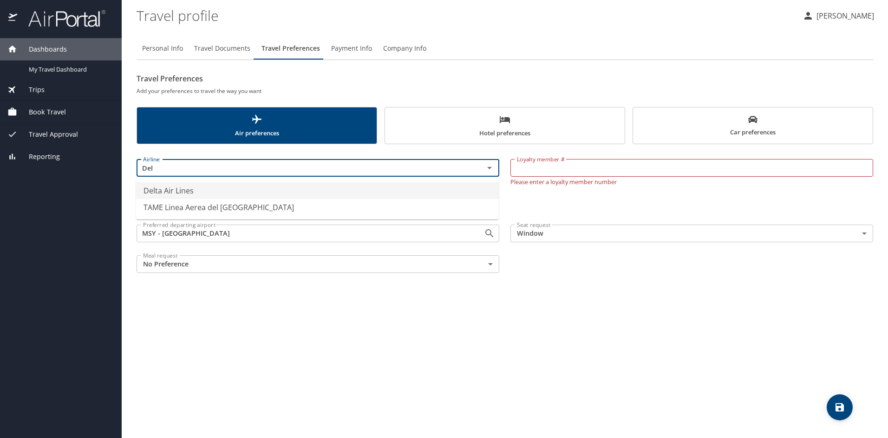
scroll to position [0, 0]
click at [182, 195] on li "Delta Air Lines" at bounding box center [317, 190] width 363 height 17
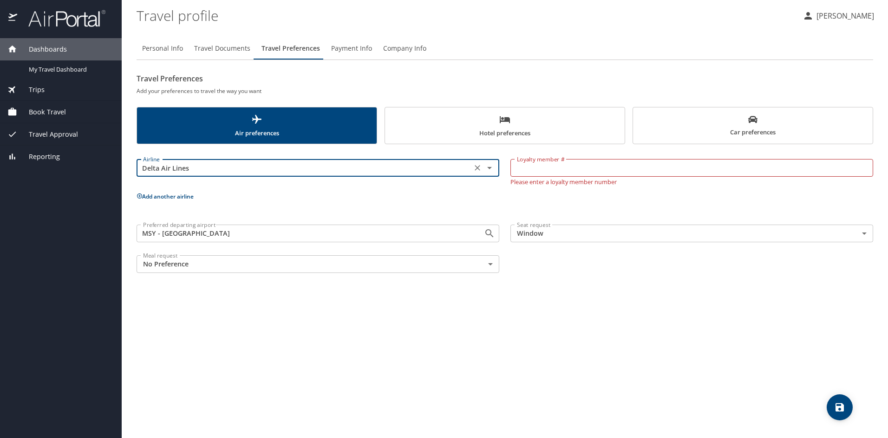
type input "Delta Air Lines"
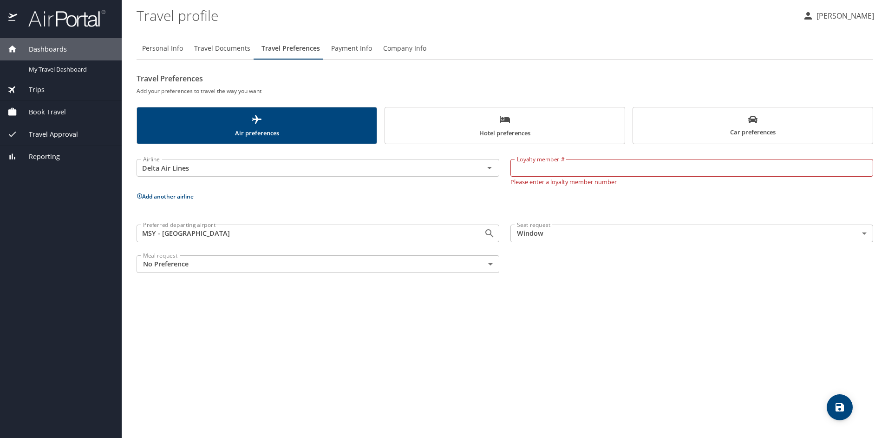
click at [362, 318] on div "Personal Info Travel Documents Travel Preferences Payment Info Company Info Tra…" at bounding box center [505, 234] width 737 height 408
click at [554, 302] on div "Personal Info Travel Documents Travel Preferences Payment Info Company Info Tra…" at bounding box center [505, 234] width 737 height 408
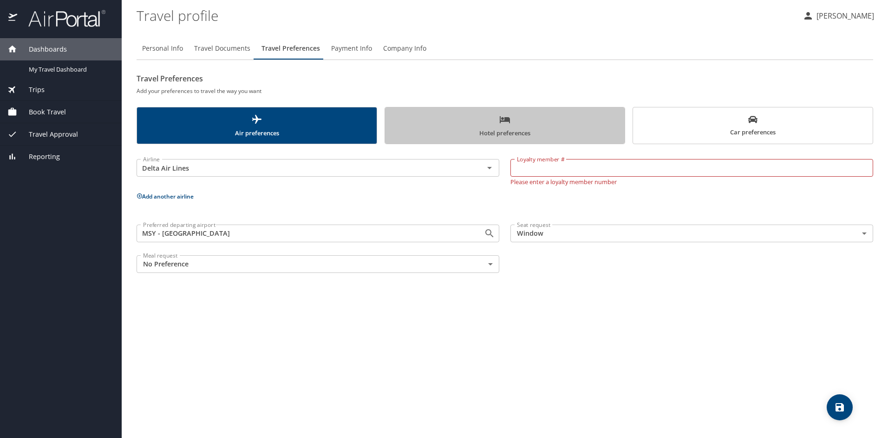
click at [514, 129] on span "Hotel preferences" at bounding box center [505, 126] width 229 height 25
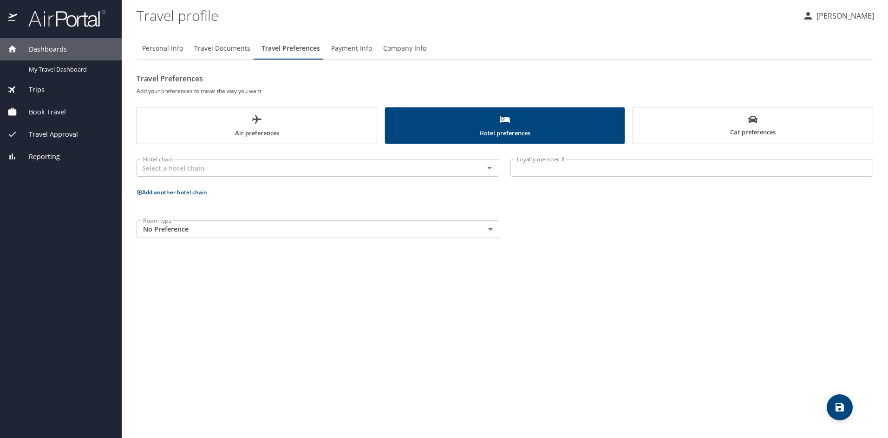
click at [326, 236] on body "Dashboards My Travel Dashboard Trips Current / Future Trips Past Trips Trips Mi…" at bounding box center [444, 219] width 888 height 438
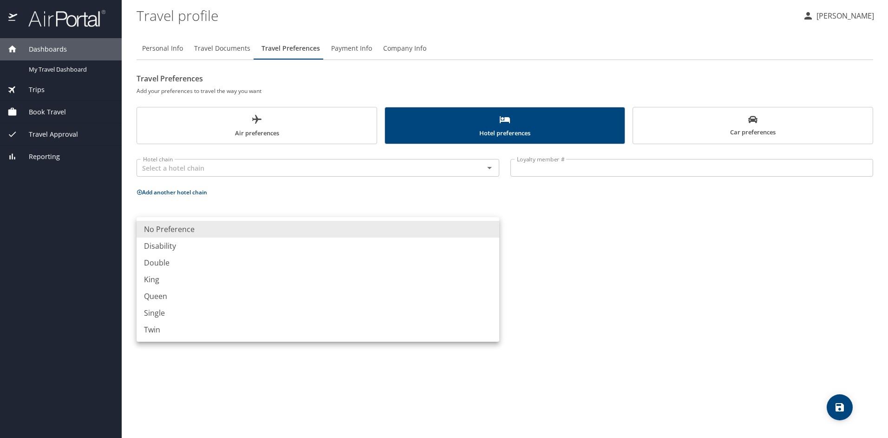
click at [533, 286] on div at bounding box center [444, 219] width 888 height 438
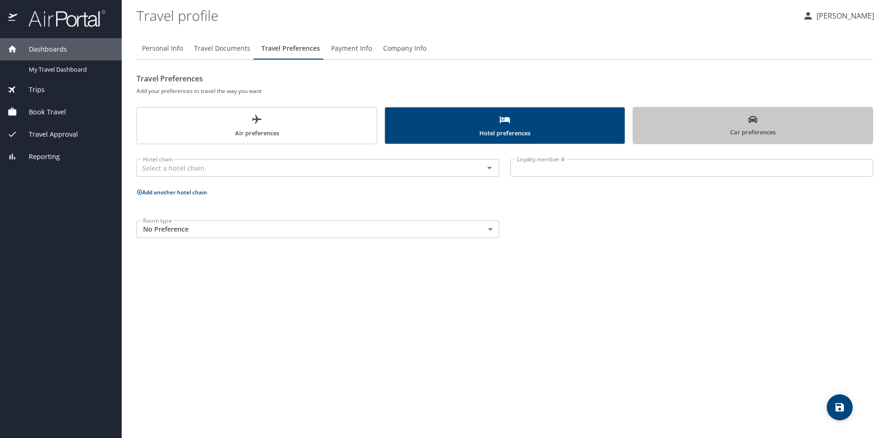
click at [710, 128] on span "Car preferences" at bounding box center [753, 126] width 229 height 23
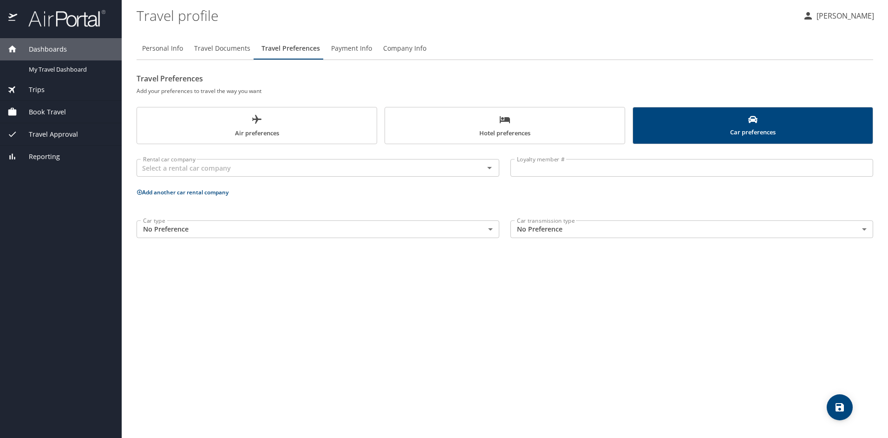
click at [343, 50] on span "Payment Info" at bounding box center [351, 49] width 41 height 12
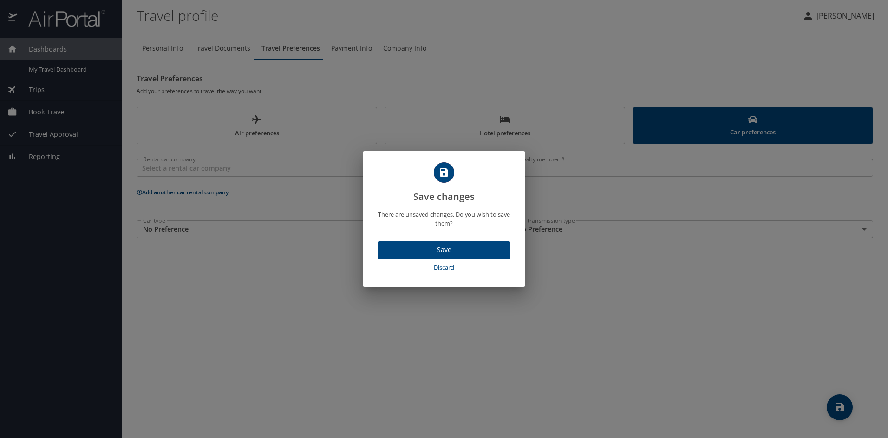
click at [447, 256] on button "Save" at bounding box center [444, 250] width 133 height 18
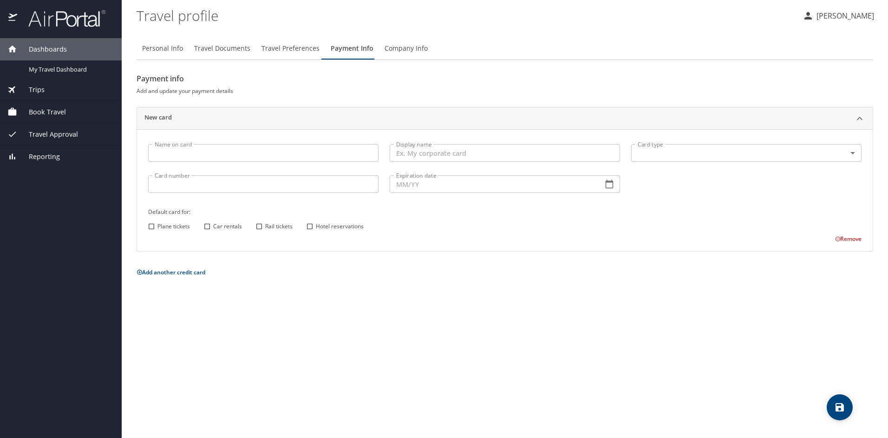
click at [398, 45] on span "Company Info" at bounding box center [406, 49] width 43 height 12
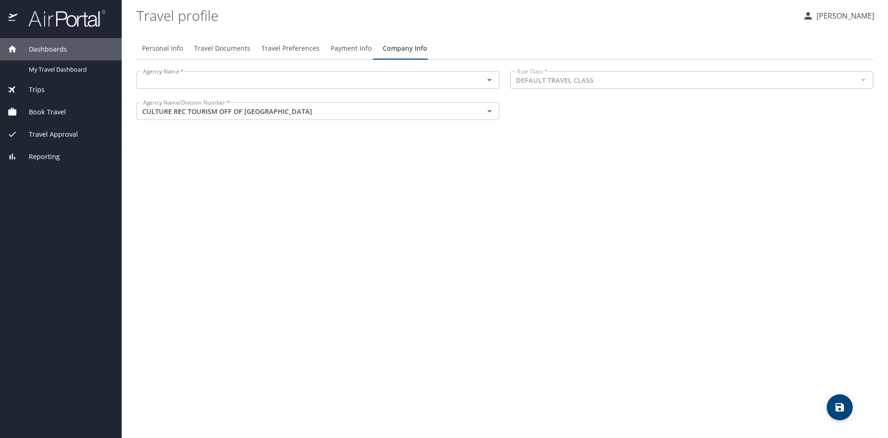
click at [371, 82] on input "text" at bounding box center [304, 80] width 330 height 12
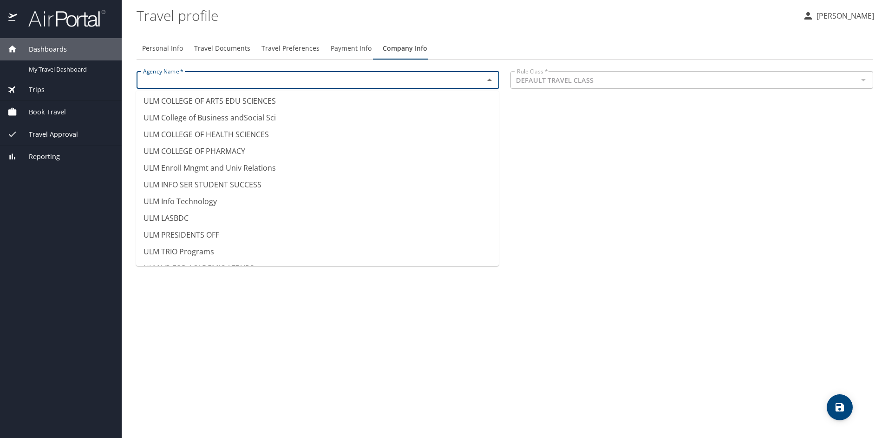
scroll to position [8834, 0]
type input "ULM INFO SER STUDENT SUCCESS"
click at [551, 199] on div "Personal Info Travel Documents Travel Preferences Payment Info Company Info Age…" at bounding box center [505, 234] width 737 height 408
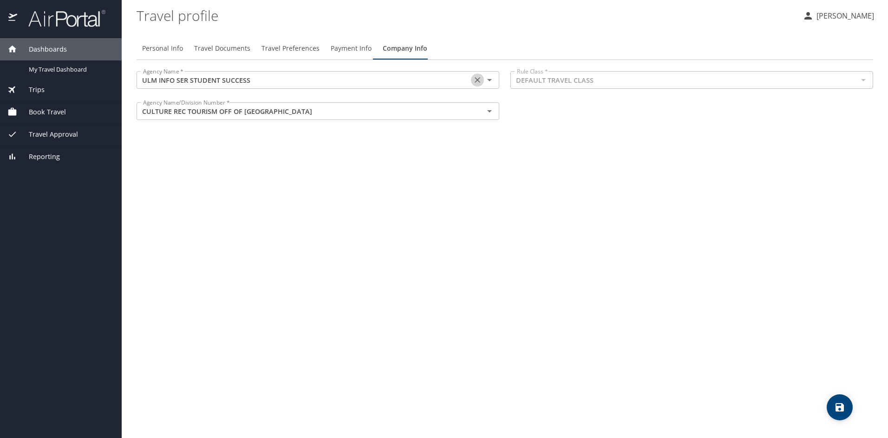
click at [478, 81] on icon "Clear" at bounding box center [477, 79] width 9 height 9
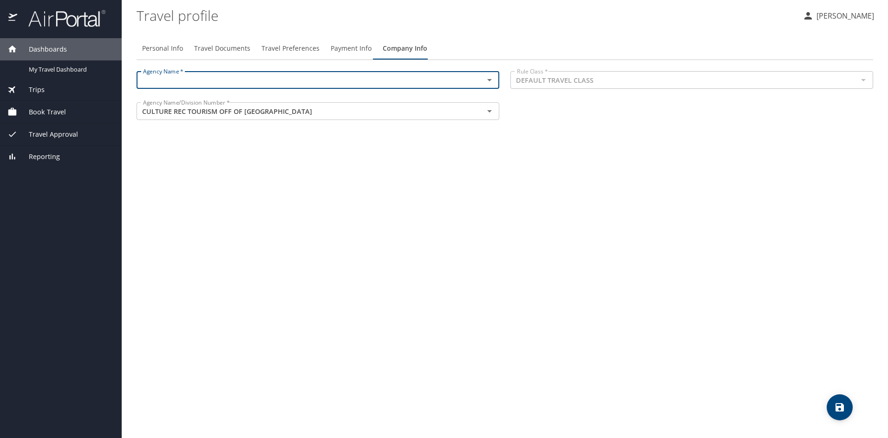
click at [425, 193] on div "Personal Info Travel Documents Travel Preferences Payment Info Company Info Age…" at bounding box center [505, 234] width 737 height 408
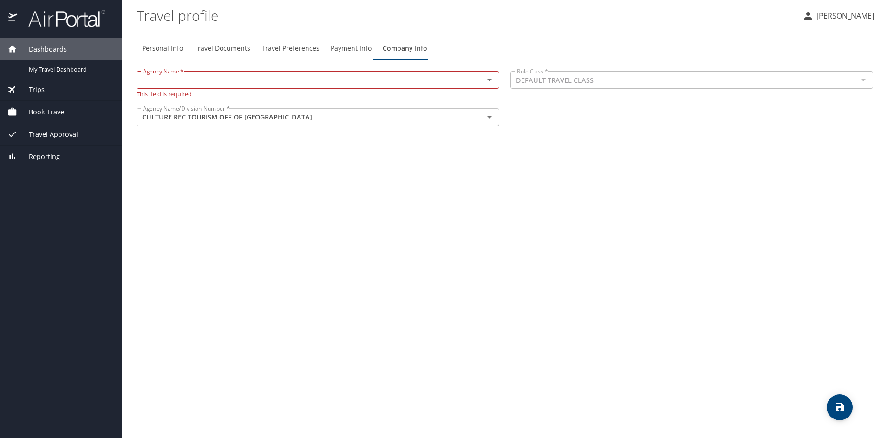
drag, startPoint x: 177, startPoint y: 79, endPoint x: 194, endPoint y: 77, distance: 17.8
click at [177, 79] on input "text" at bounding box center [304, 80] width 330 height 12
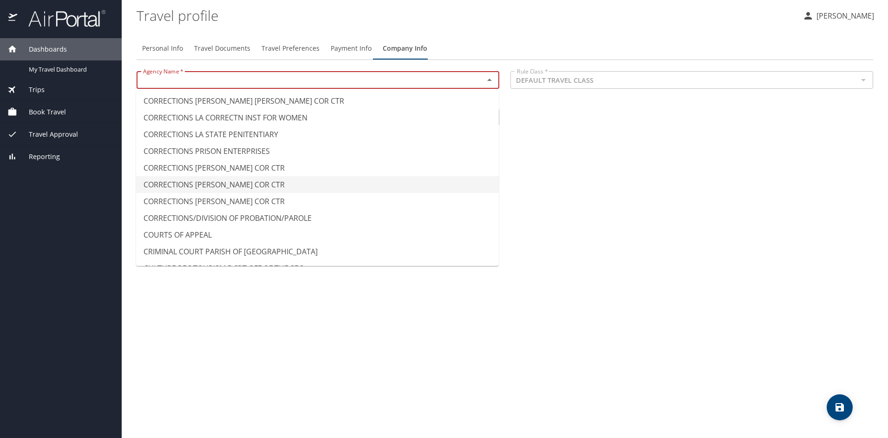
scroll to position [1162, 0]
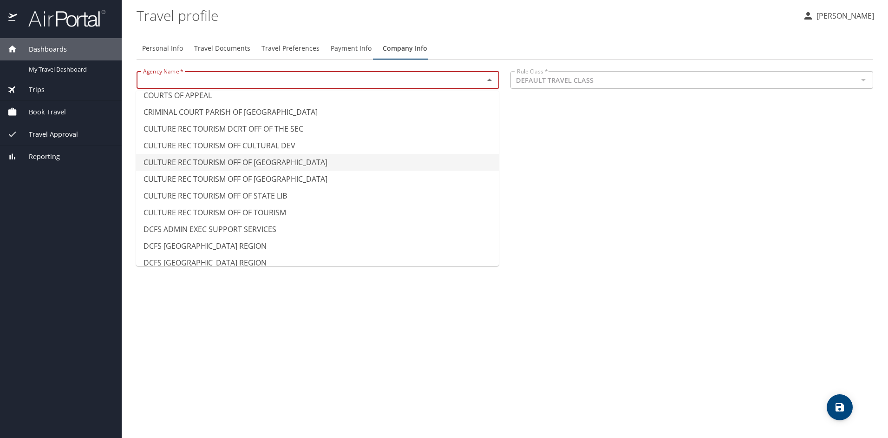
click at [271, 161] on li "CULTURE REC TOURISM OFF OF [GEOGRAPHIC_DATA]" at bounding box center [317, 162] width 363 height 17
type input "CULTURE REC TOURISM OFF OF [GEOGRAPHIC_DATA]"
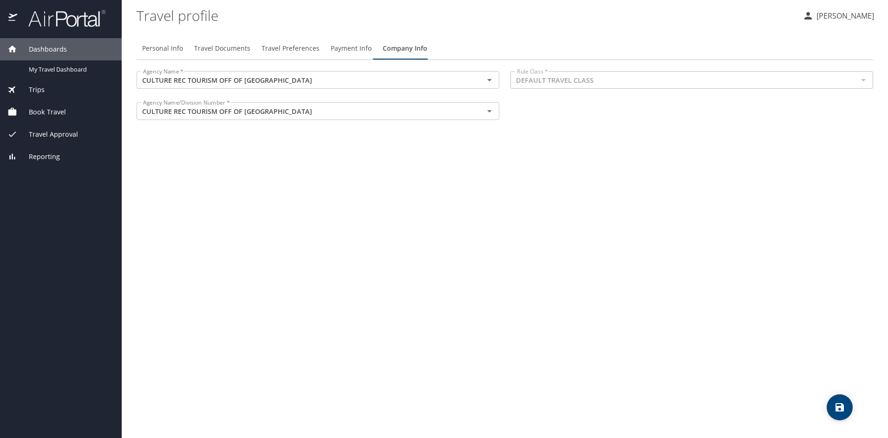
click at [269, 184] on div "Personal Info Travel Documents Travel Preferences Payment Info Company Info Age…" at bounding box center [505, 234] width 737 height 408
click at [49, 111] on span "Book Travel" at bounding box center [41, 112] width 49 height 10
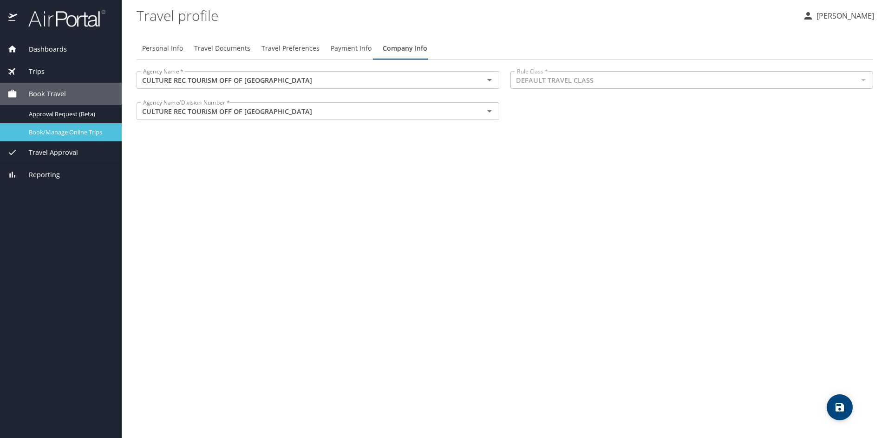
click at [85, 132] on span "Book/Manage Online Trips" at bounding box center [70, 132] width 82 height 9
